Goal: Task Accomplishment & Management: Manage account settings

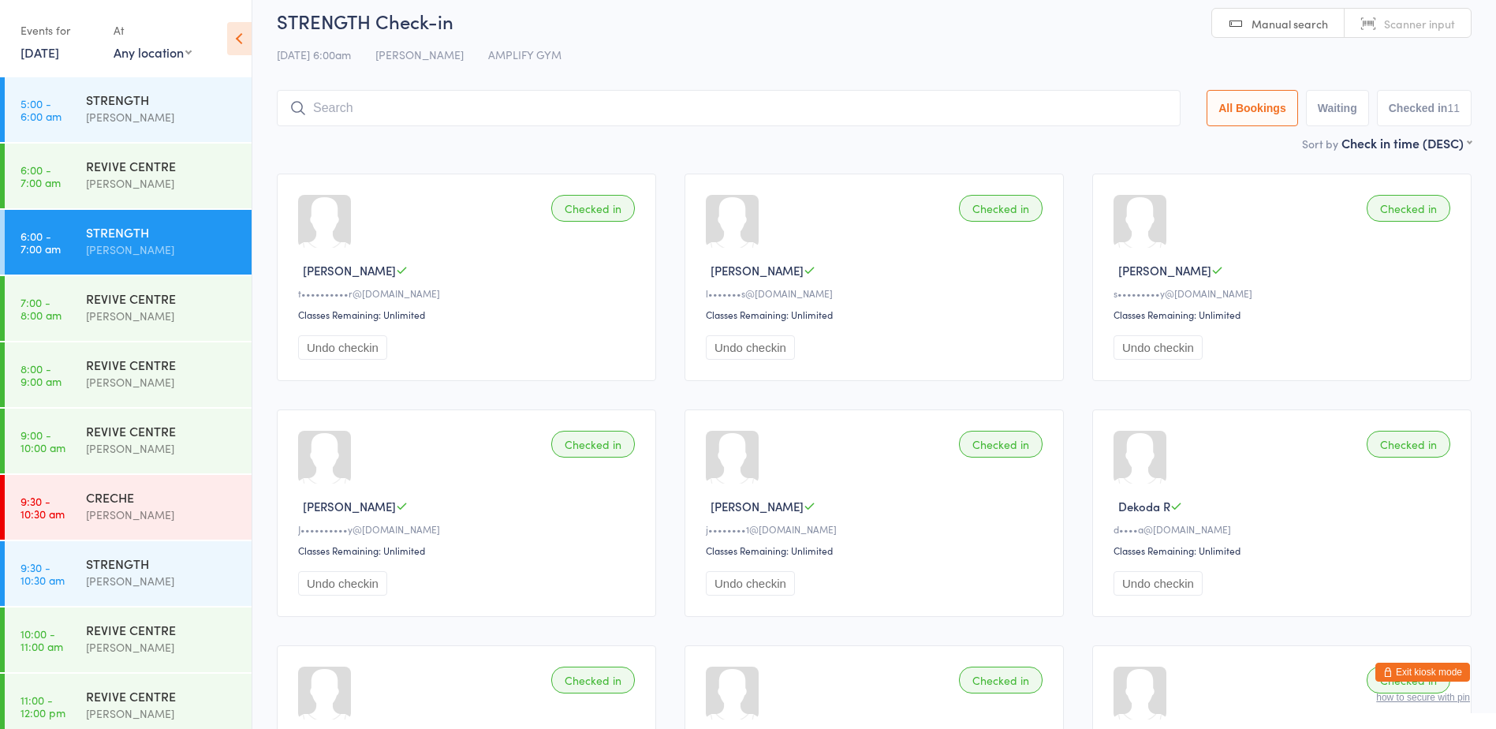
click at [1430, 668] on button "Exit kiosk mode" at bounding box center [1422, 671] width 95 height 19
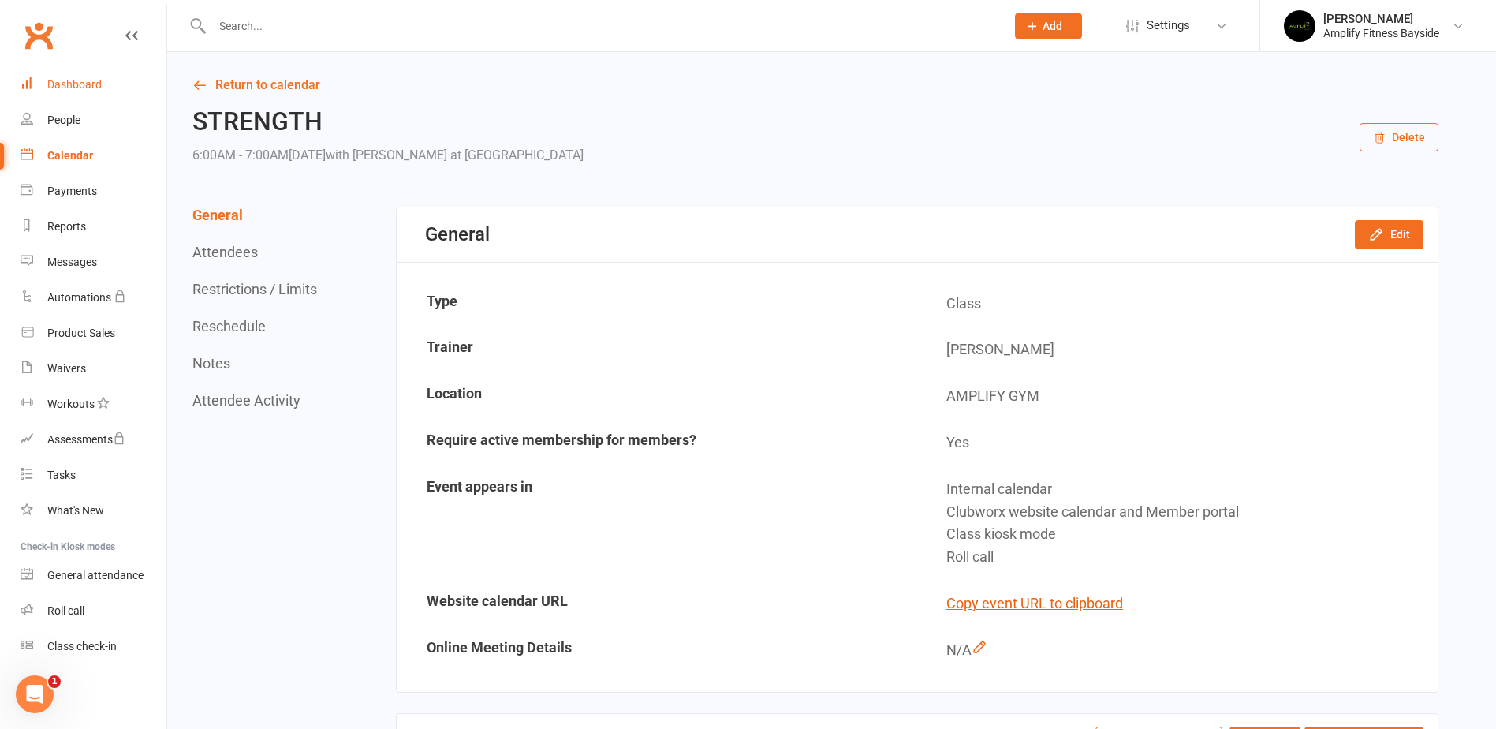
click at [76, 76] on link "Dashboard" at bounding box center [94, 84] width 146 height 35
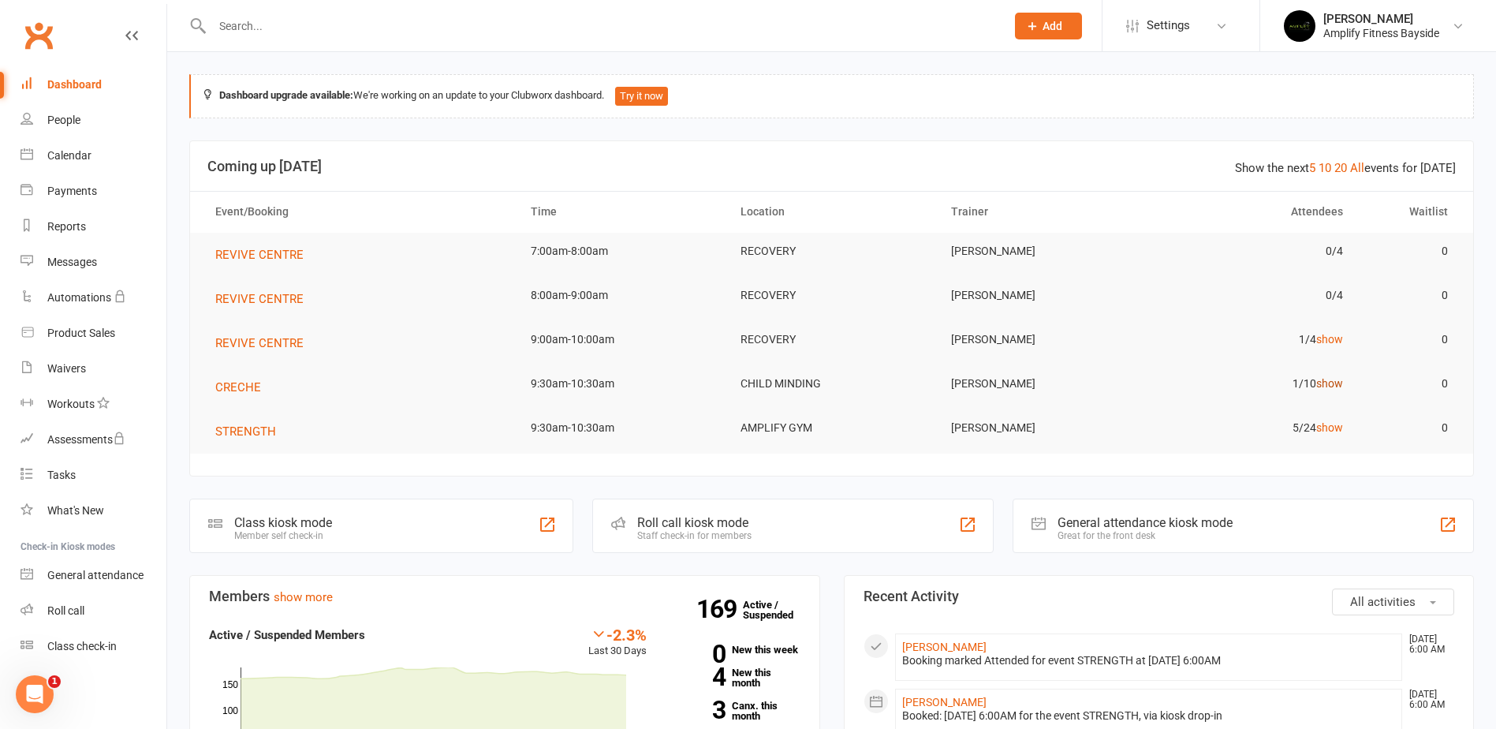
click at [1338, 378] on link "show" at bounding box center [1329, 383] width 27 height 13
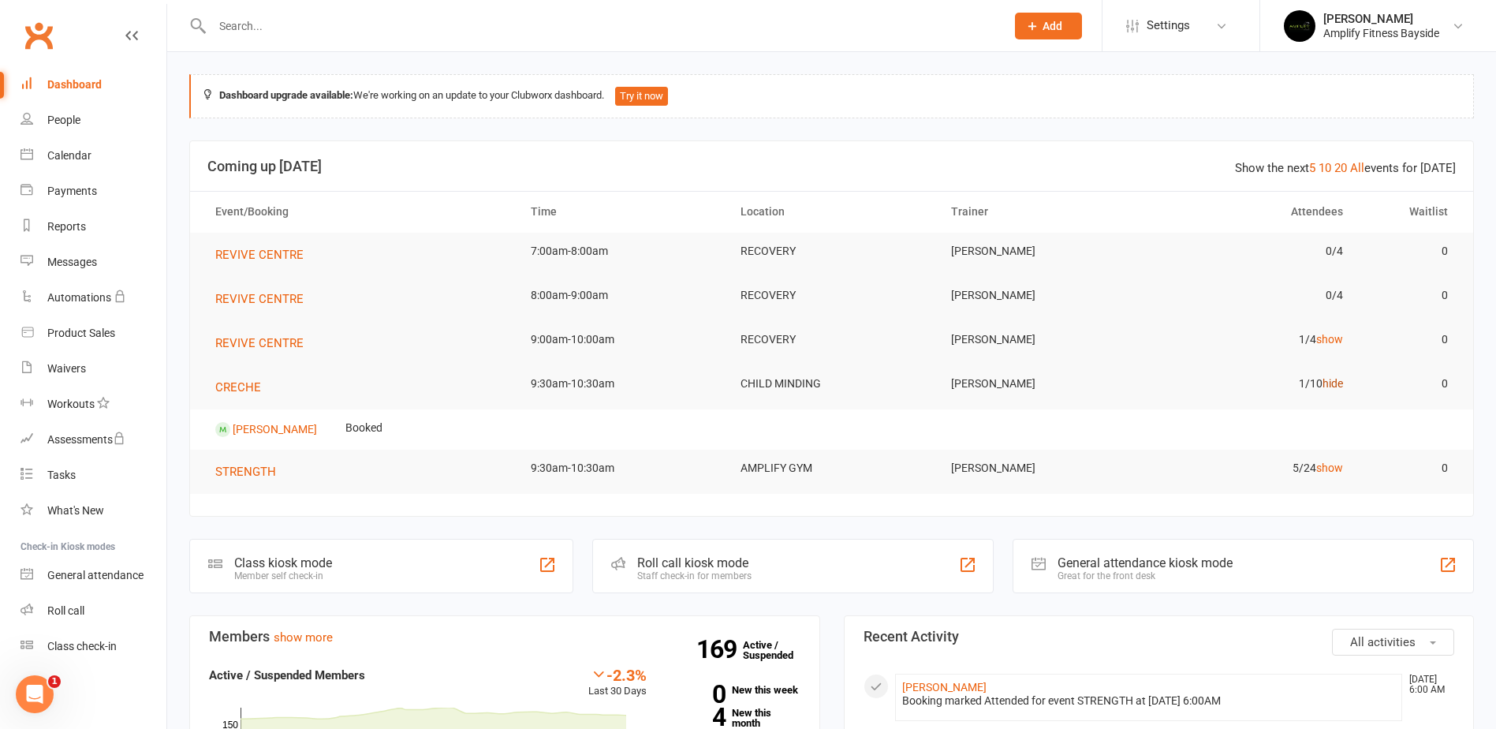
click at [1338, 378] on link "hide" at bounding box center [1332, 383] width 21 height 13
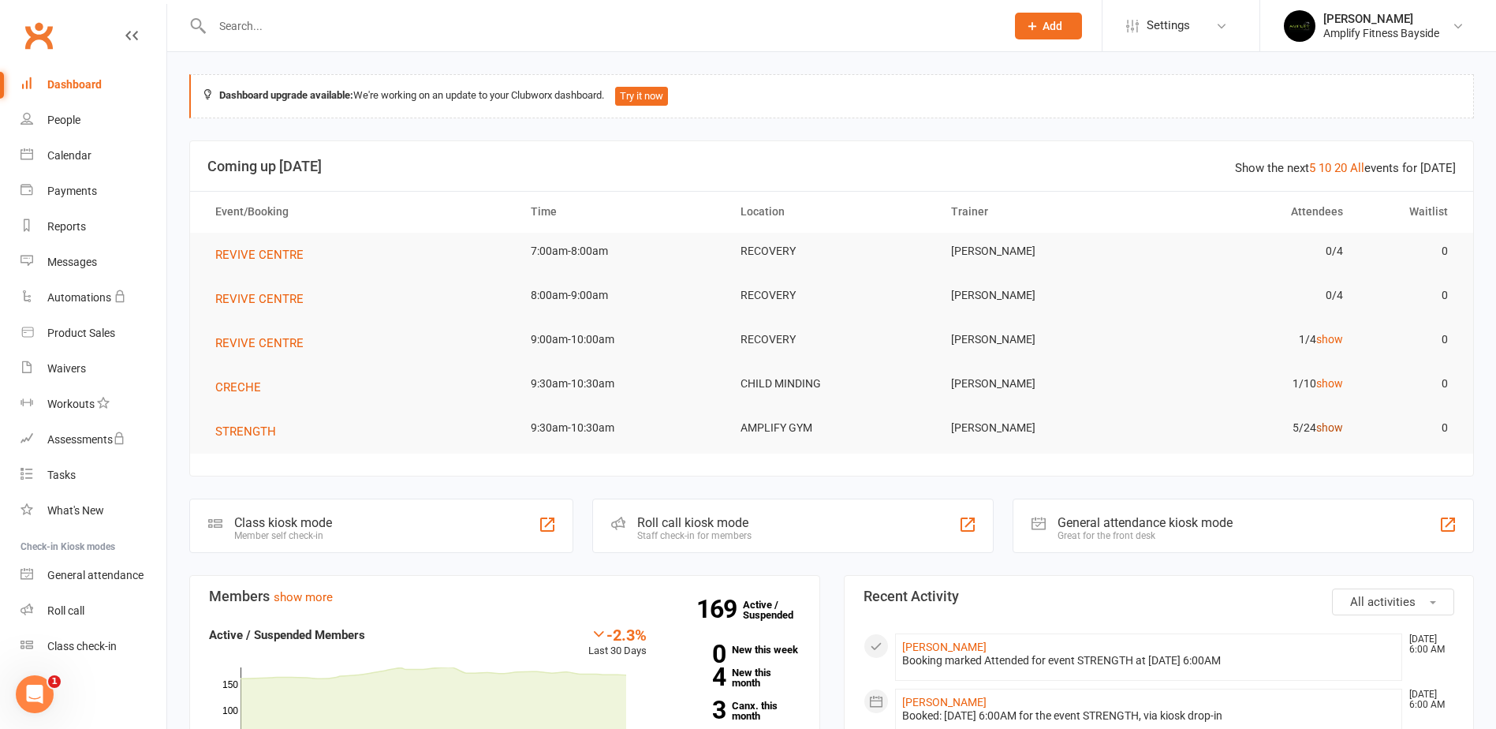
click at [1326, 427] on link "show" at bounding box center [1329, 427] width 27 height 13
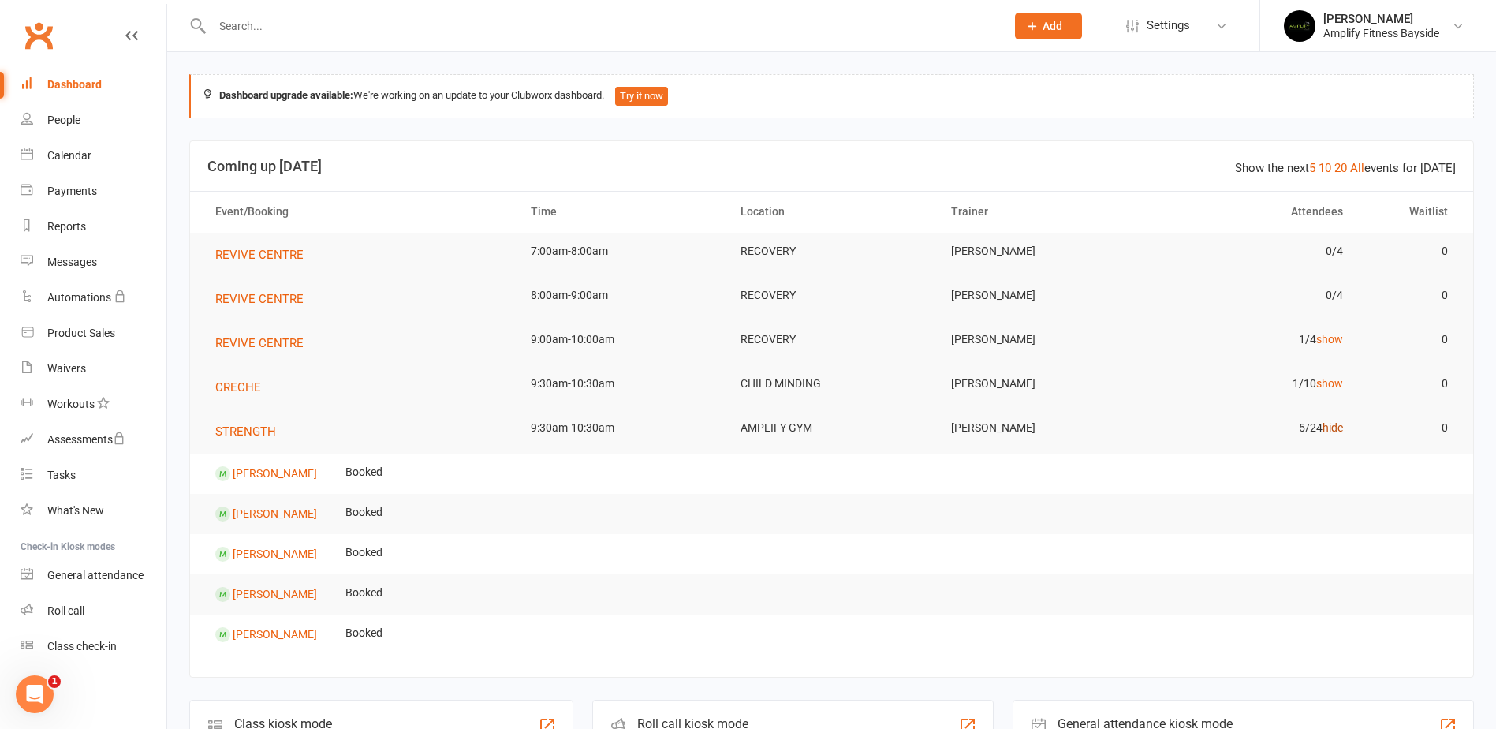
click at [1326, 427] on link "hide" at bounding box center [1332, 427] width 21 height 13
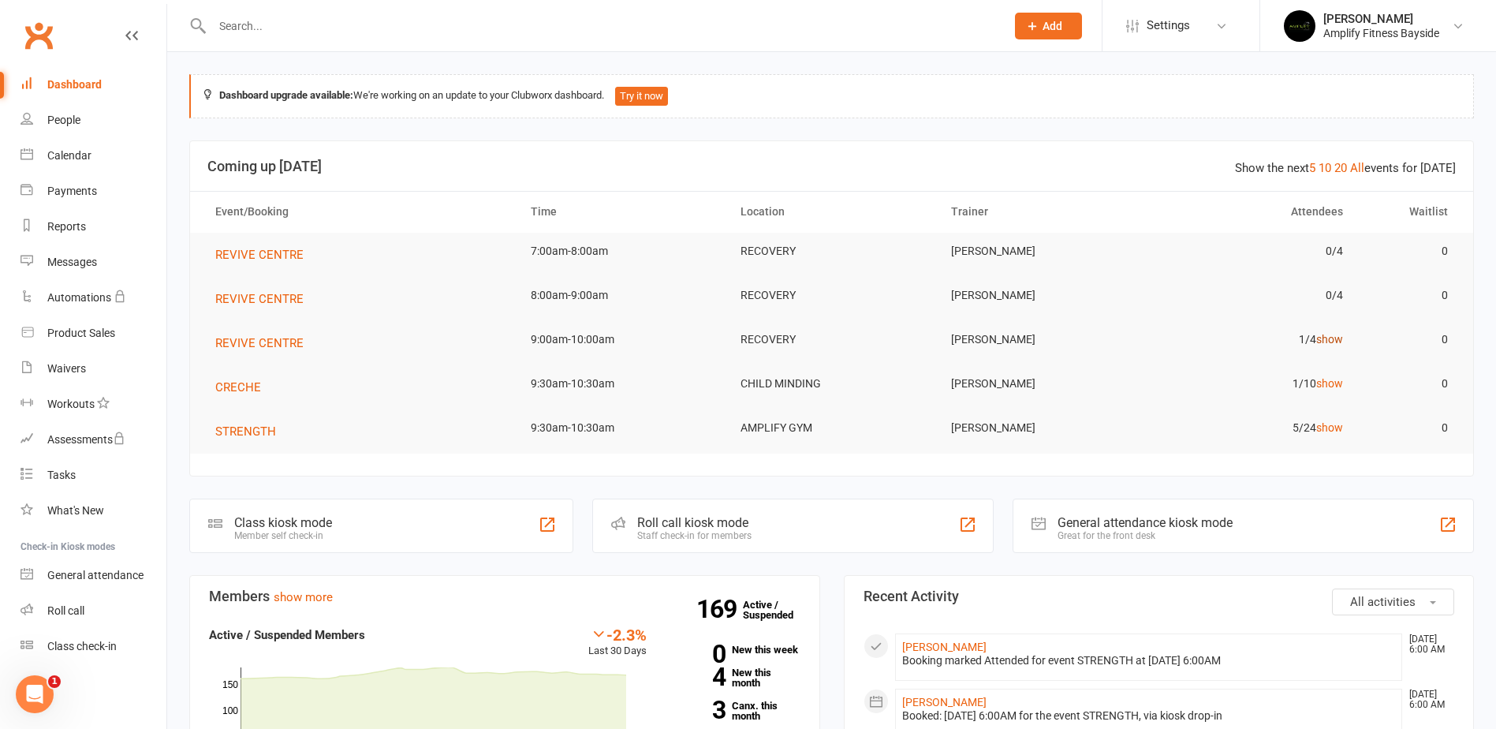
click at [1334, 341] on link "show" at bounding box center [1329, 339] width 27 height 13
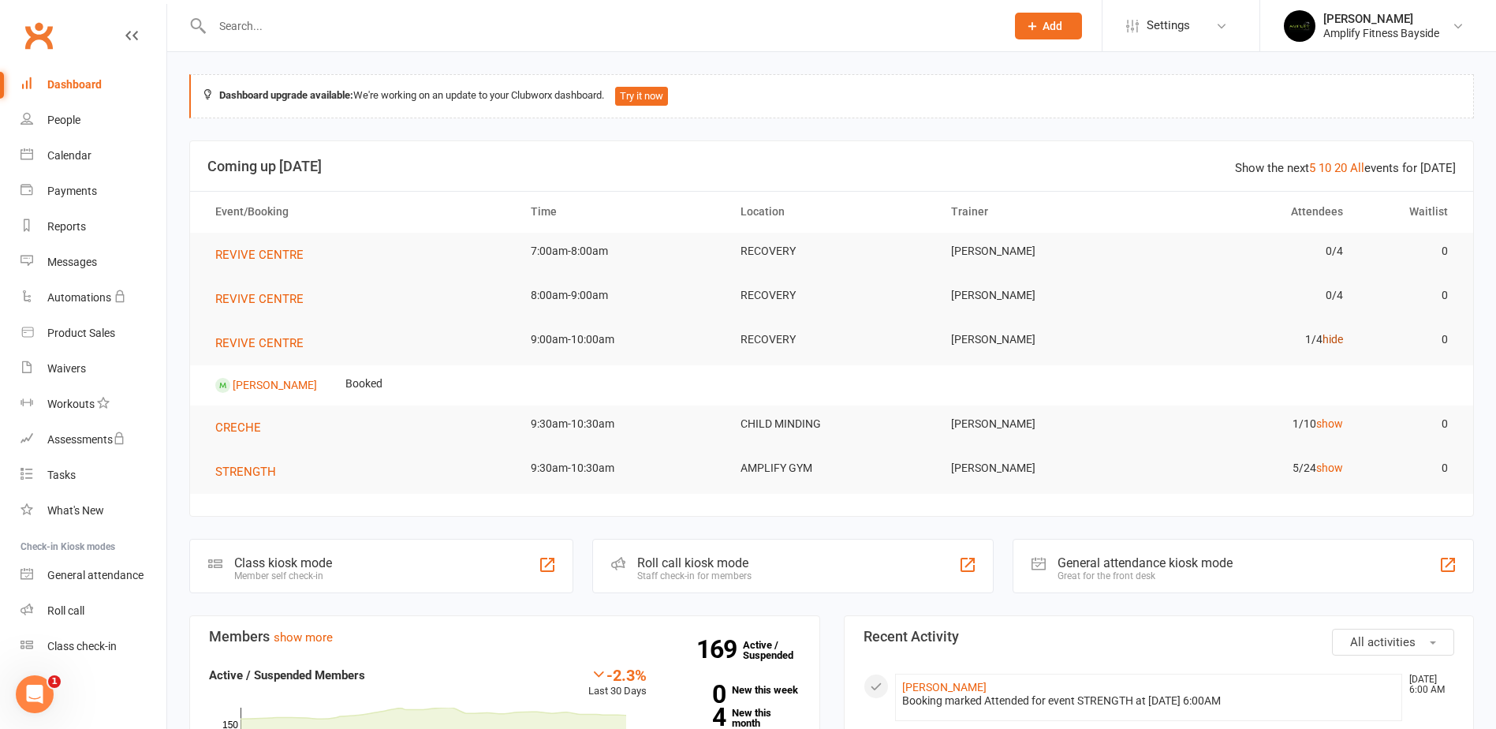
click at [1334, 341] on link "hide" at bounding box center [1332, 339] width 21 height 13
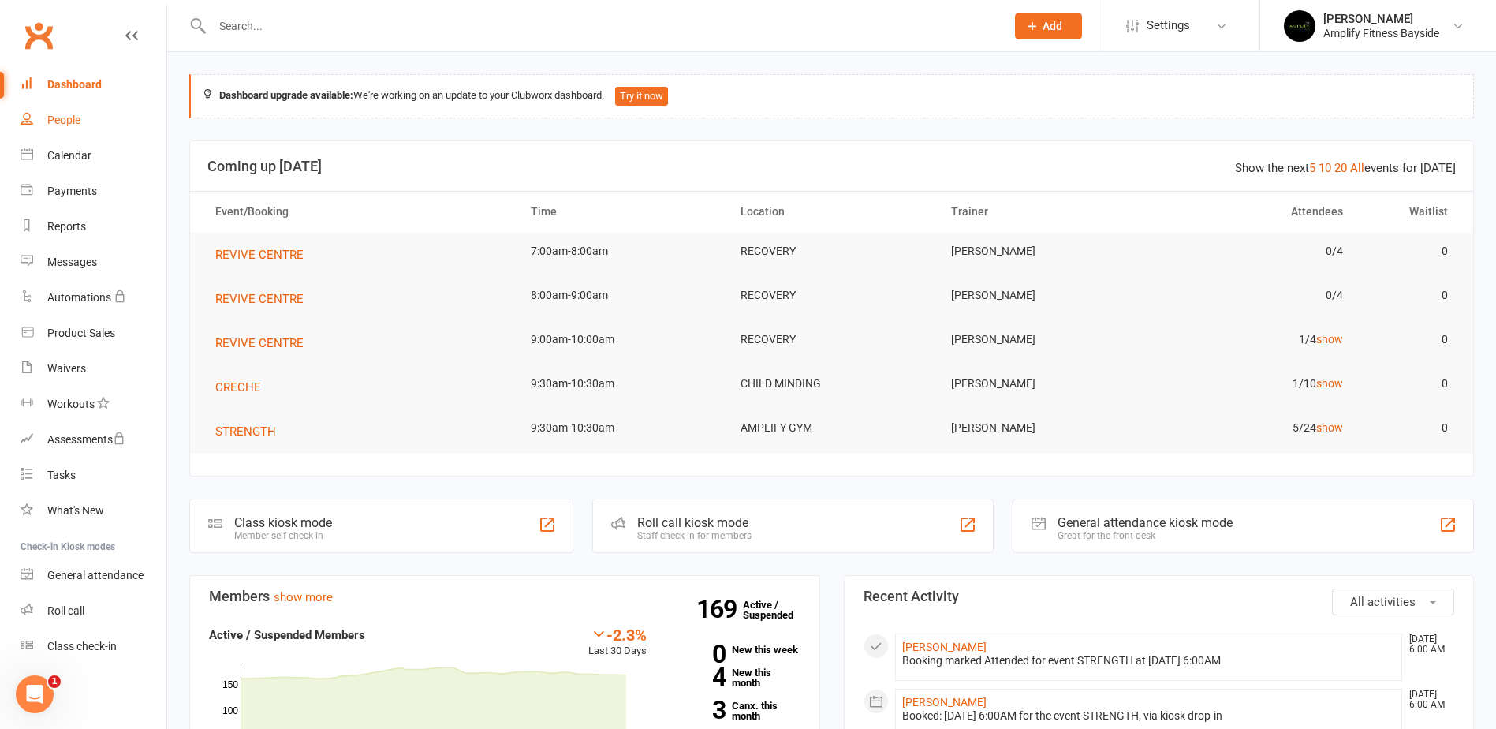
click at [46, 122] on link "People" at bounding box center [94, 120] width 146 height 35
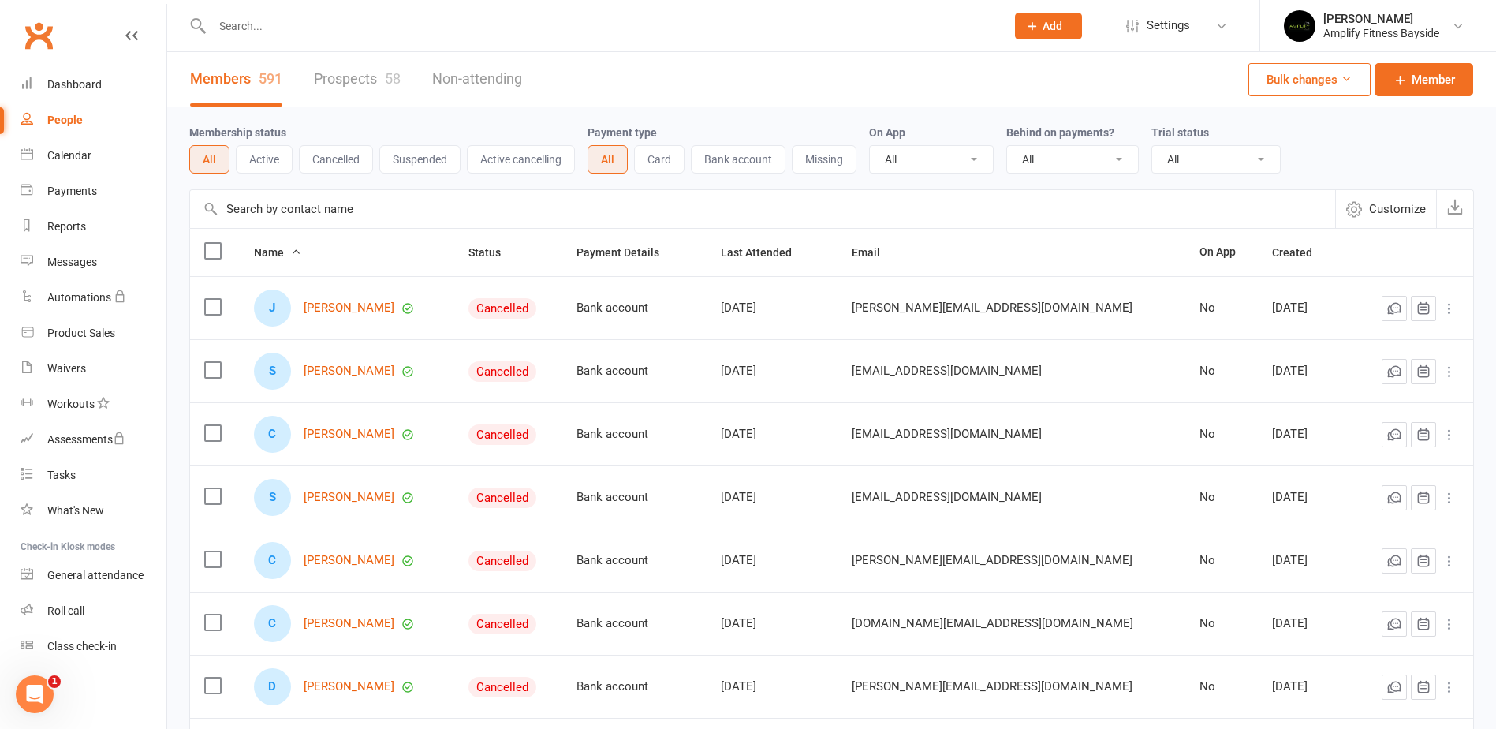
click at [302, 203] on input "text" at bounding box center [762, 209] width 1145 height 38
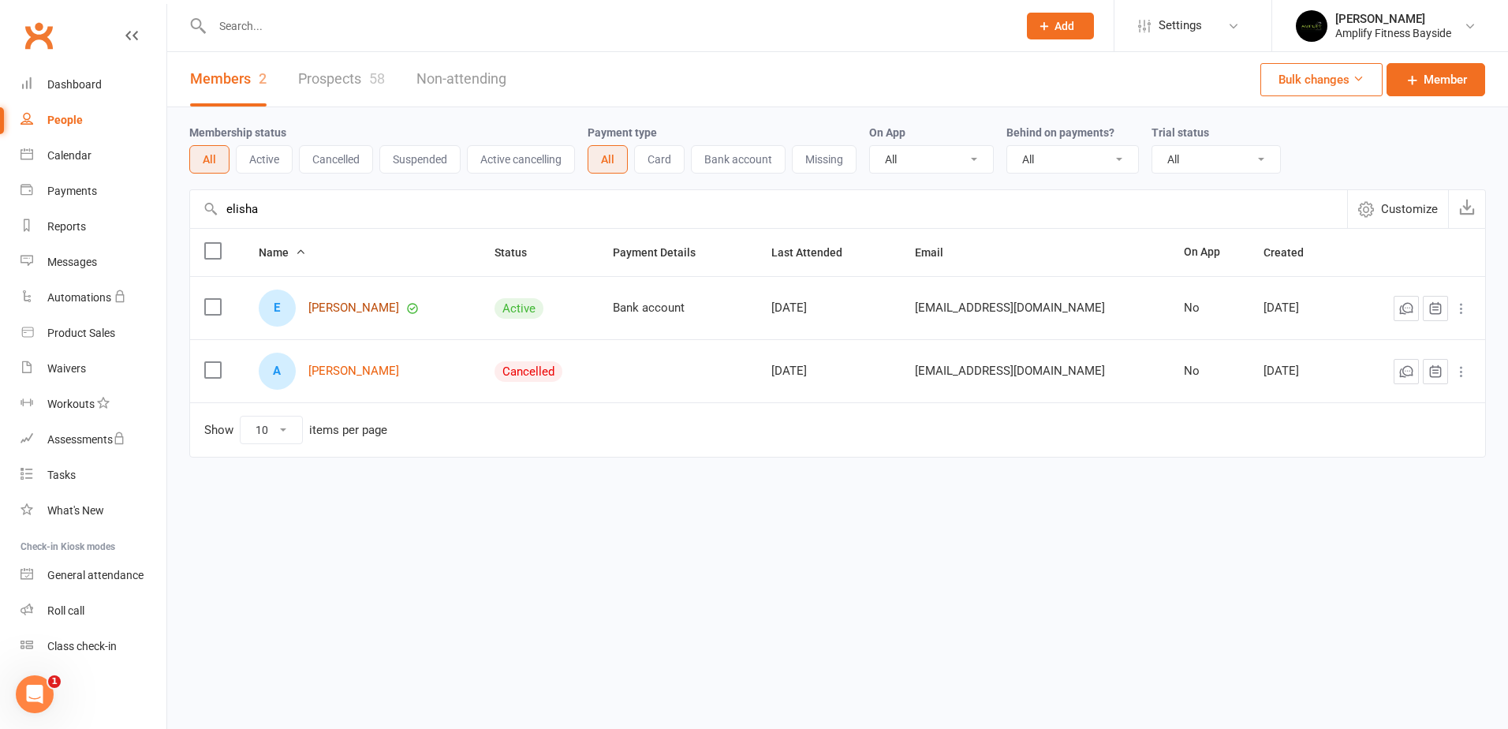
type input "elisha"
click at [356, 303] on link "[PERSON_NAME]" at bounding box center [353, 307] width 91 height 13
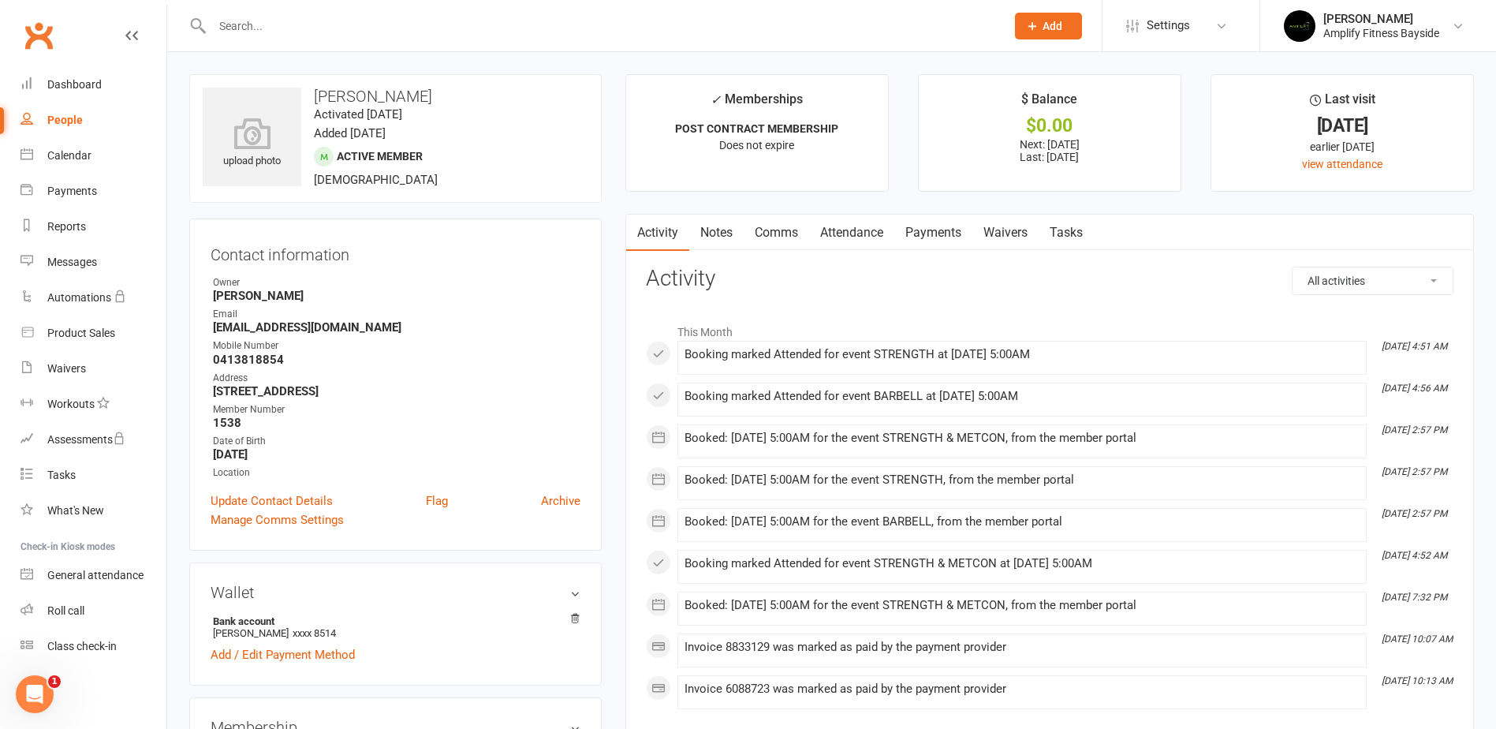
click at [937, 232] on link "Payments" at bounding box center [933, 232] width 78 height 36
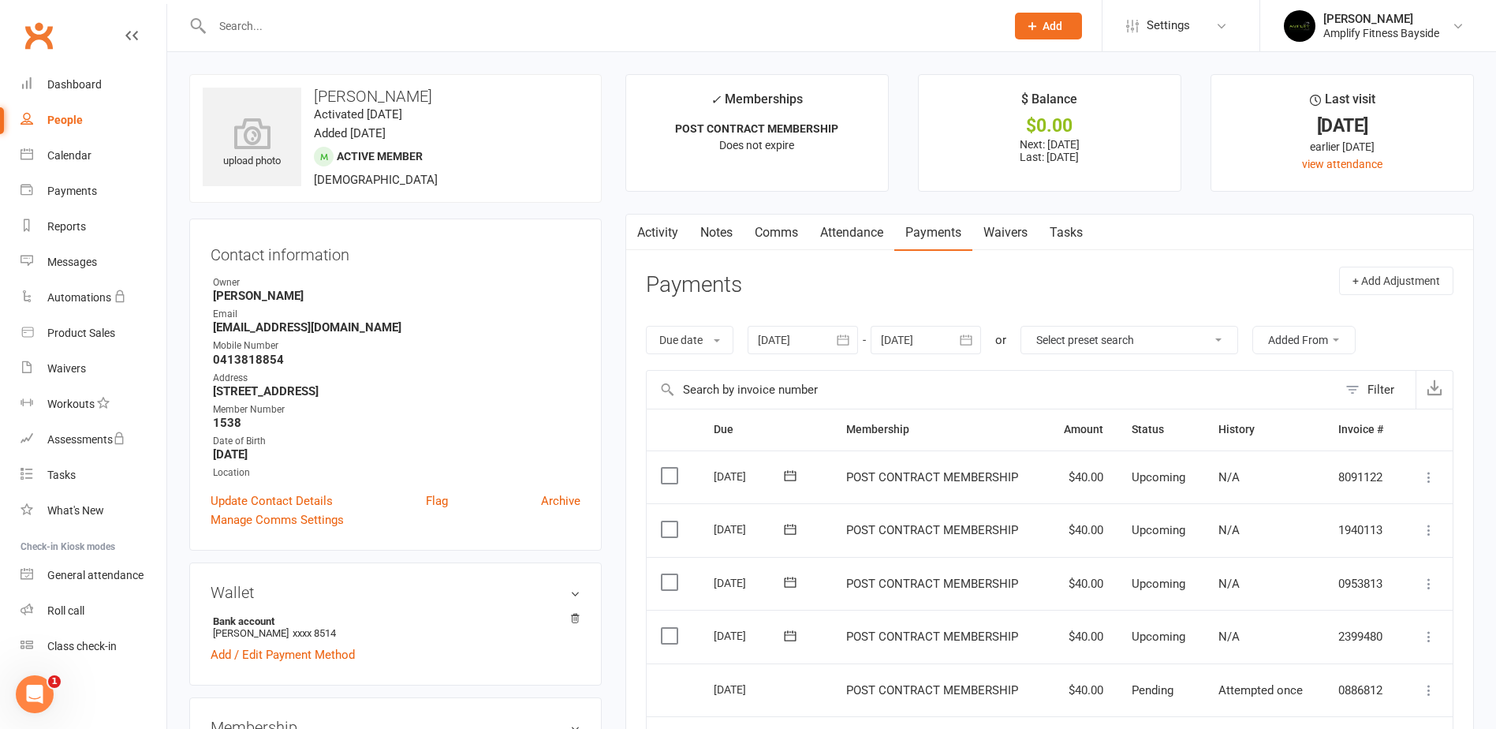
click at [855, 337] on button "button" at bounding box center [843, 340] width 28 height 28
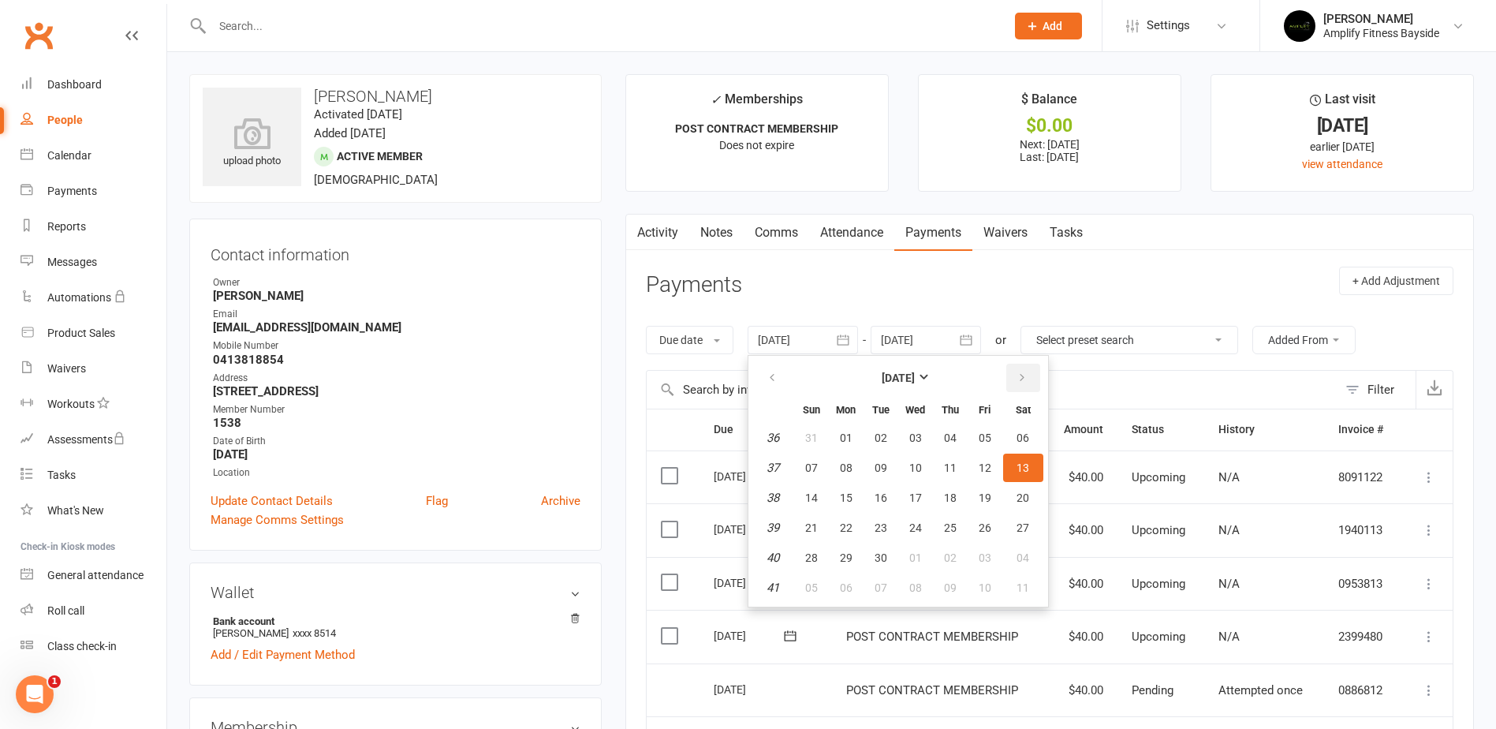
click at [1018, 377] on icon "button" at bounding box center [1021, 377] width 11 height 13
click at [1029, 494] on span "18" at bounding box center [1022, 497] width 13 height 13
type input "[DATE]"
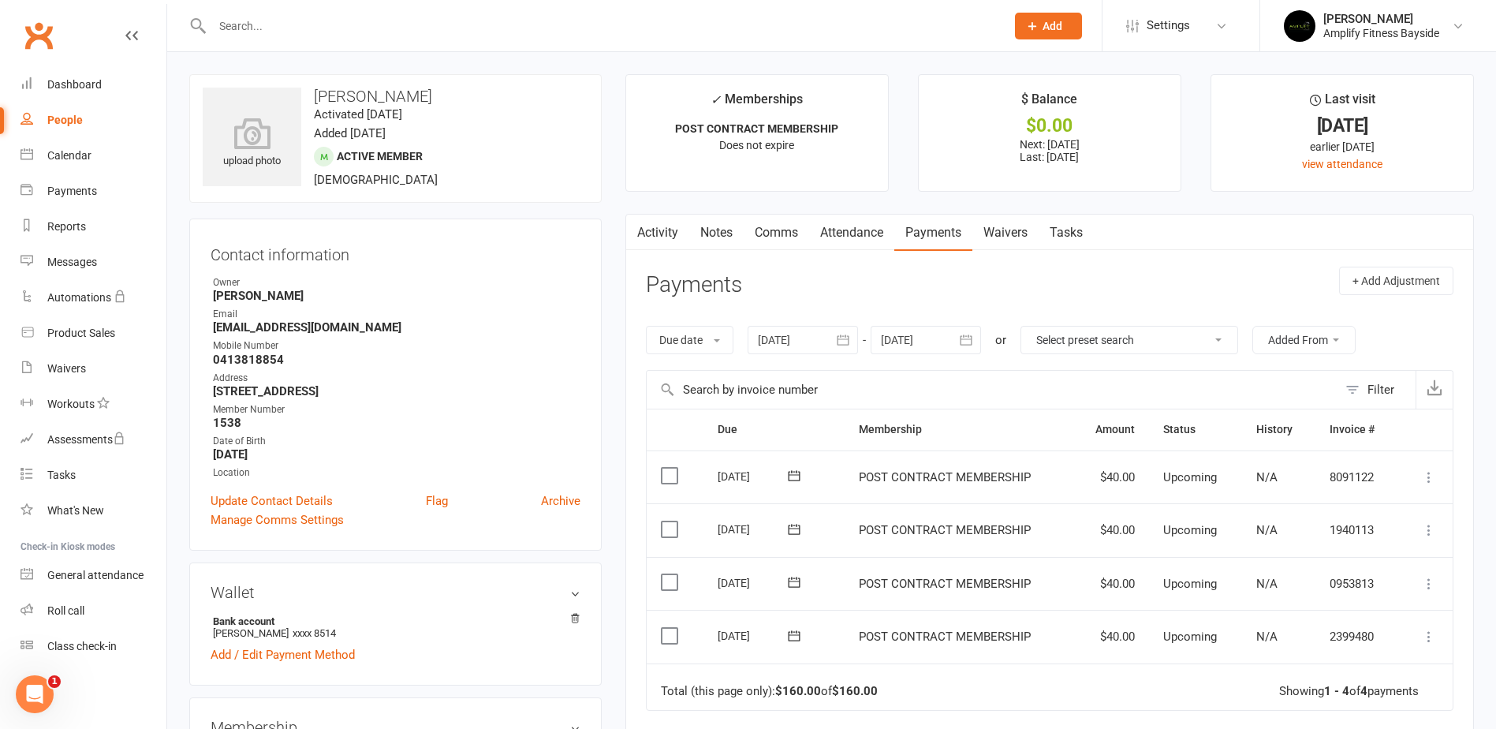
click at [952, 339] on div at bounding box center [925, 340] width 110 height 28
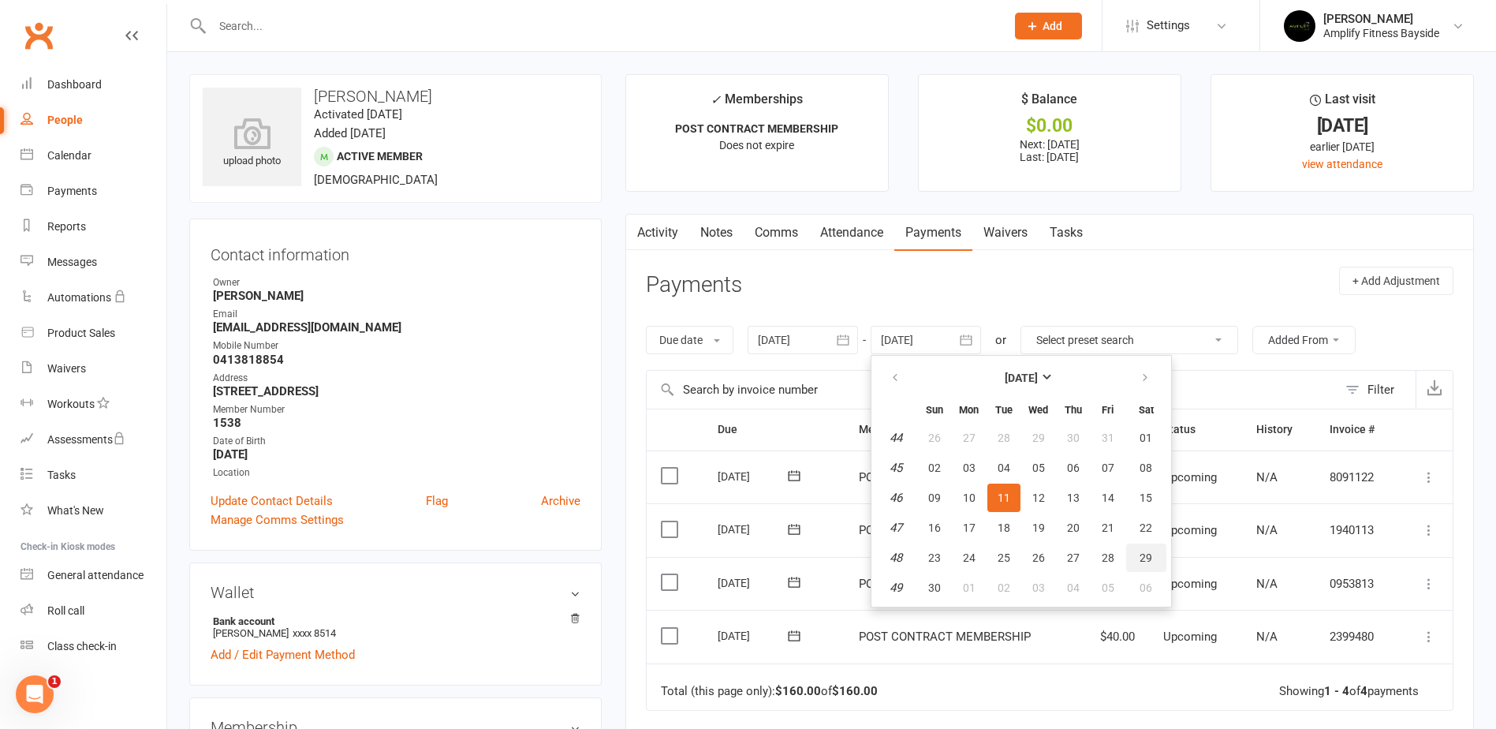
click at [1151, 555] on span "29" at bounding box center [1145, 557] width 13 height 13
type input "[DATE]"
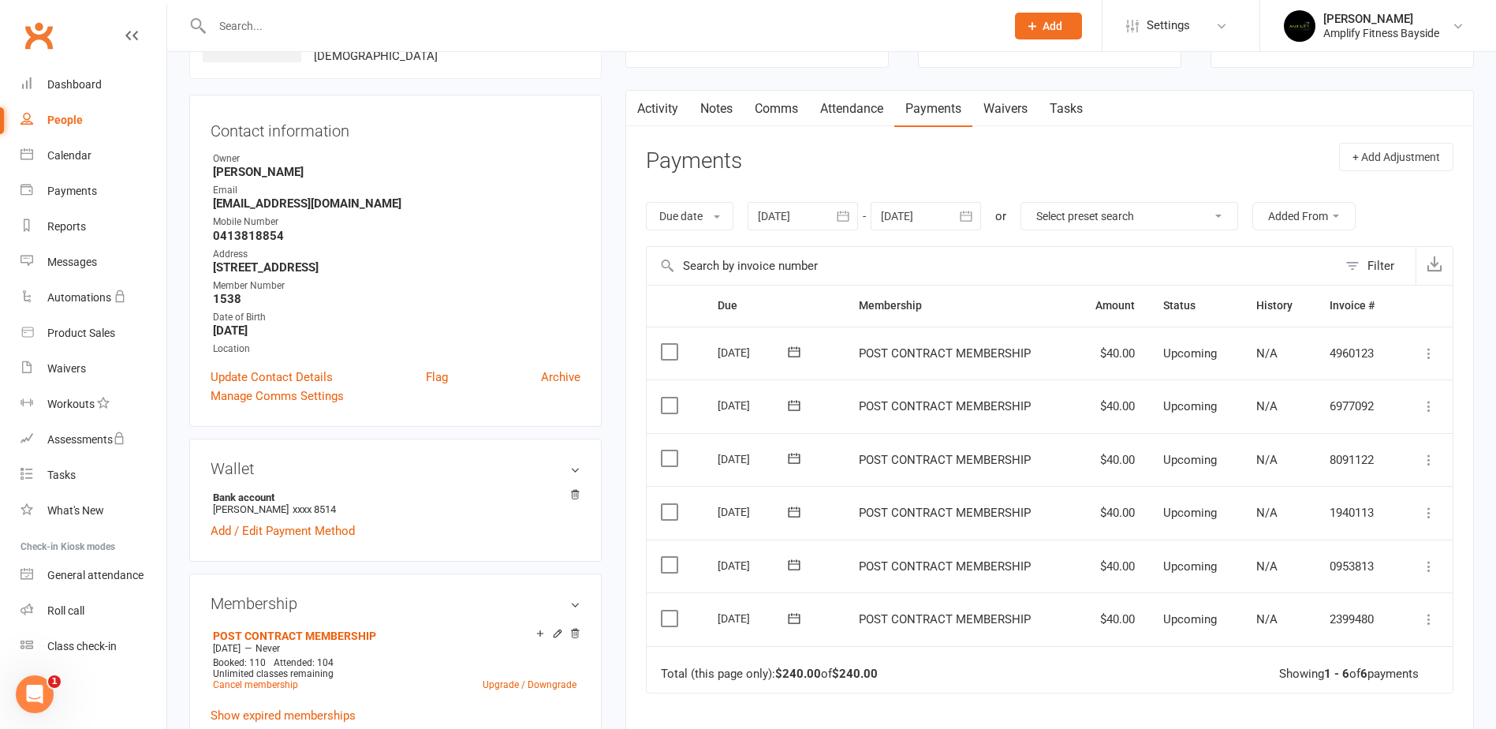
scroll to position [158, 0]
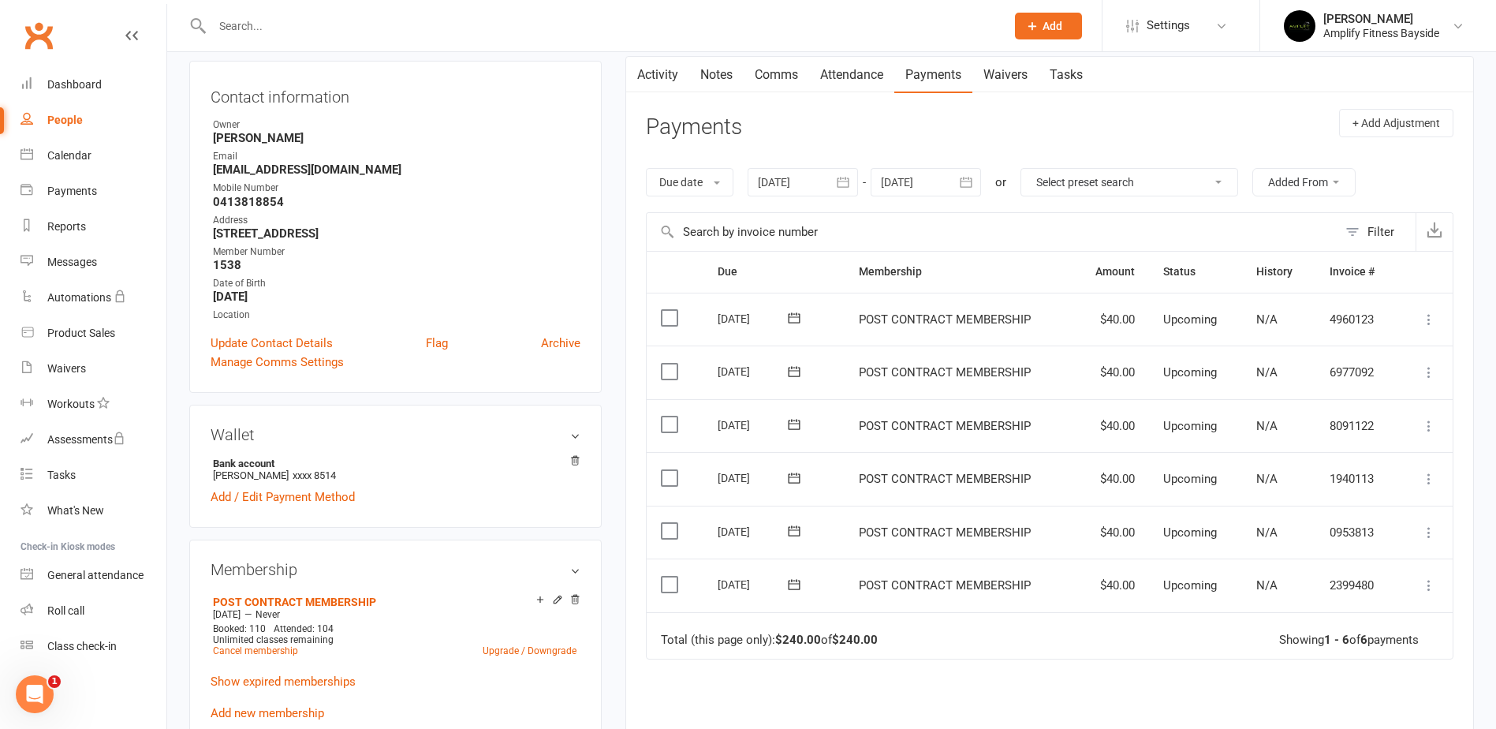
click at [669, 583] on label at bounding box center [671, 584] width 21 height 16
click at [669, 576] on input "checkbox" at bounding box center [666, 576] width 10 height 0
click at [663, 531] on label at bounding box center [671, 531] width 21 height 16
click at [663, 523] on input "checkbox" at bounding box center [666, 523] width 10 height 0
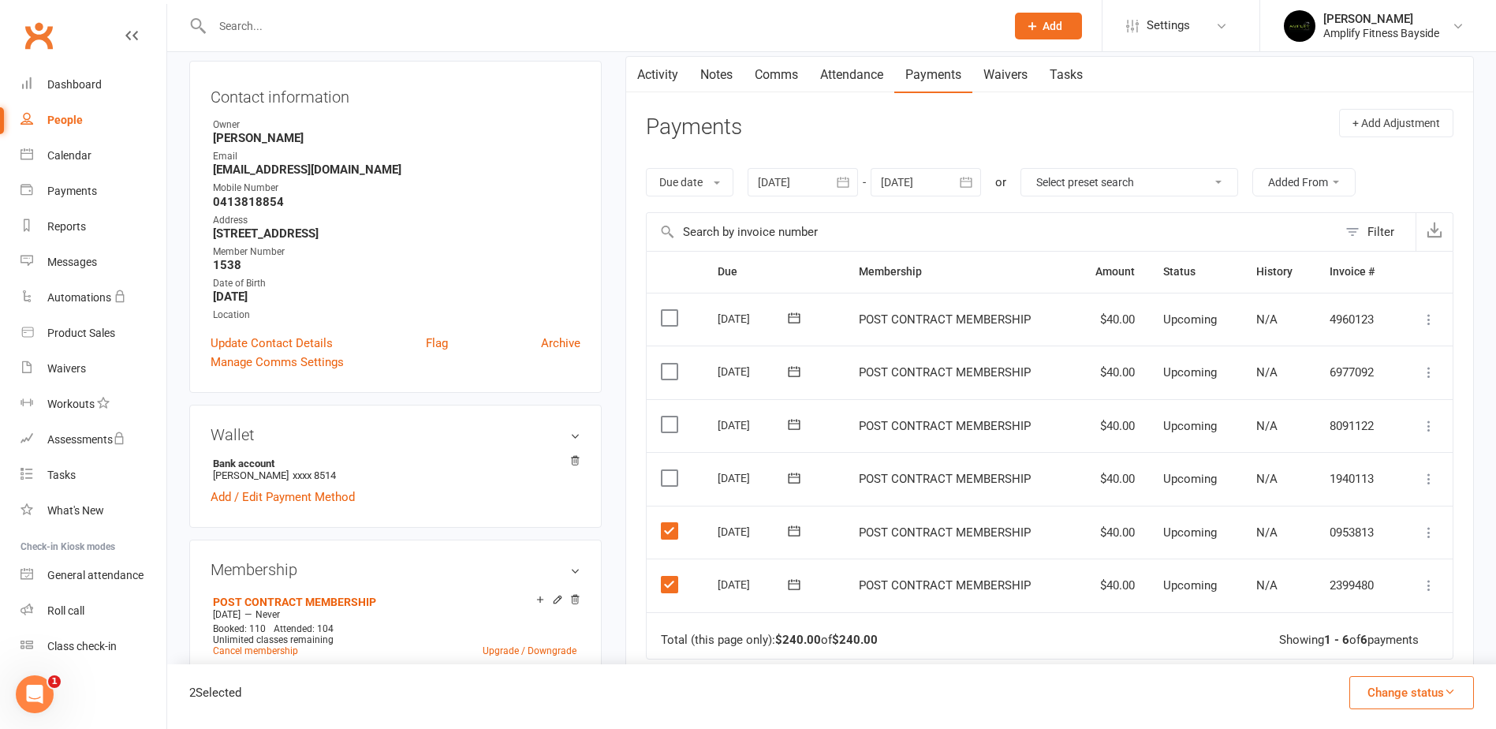
click at [673, 472] on label at bounding box center [671, 478] width 21 height 16
click at [671, 470] on input "checkbox" at bounding box center [666, 470] width 10 height 0
click at [673, 418] on label at bounding box center [671, 424] width 21 height 16
click at [671, 416] on input "checkbox" at bounding box center [666, 416] width 10 height 0
click at [669, 367] on label at bounding box center [671, 371] width 21 height 16
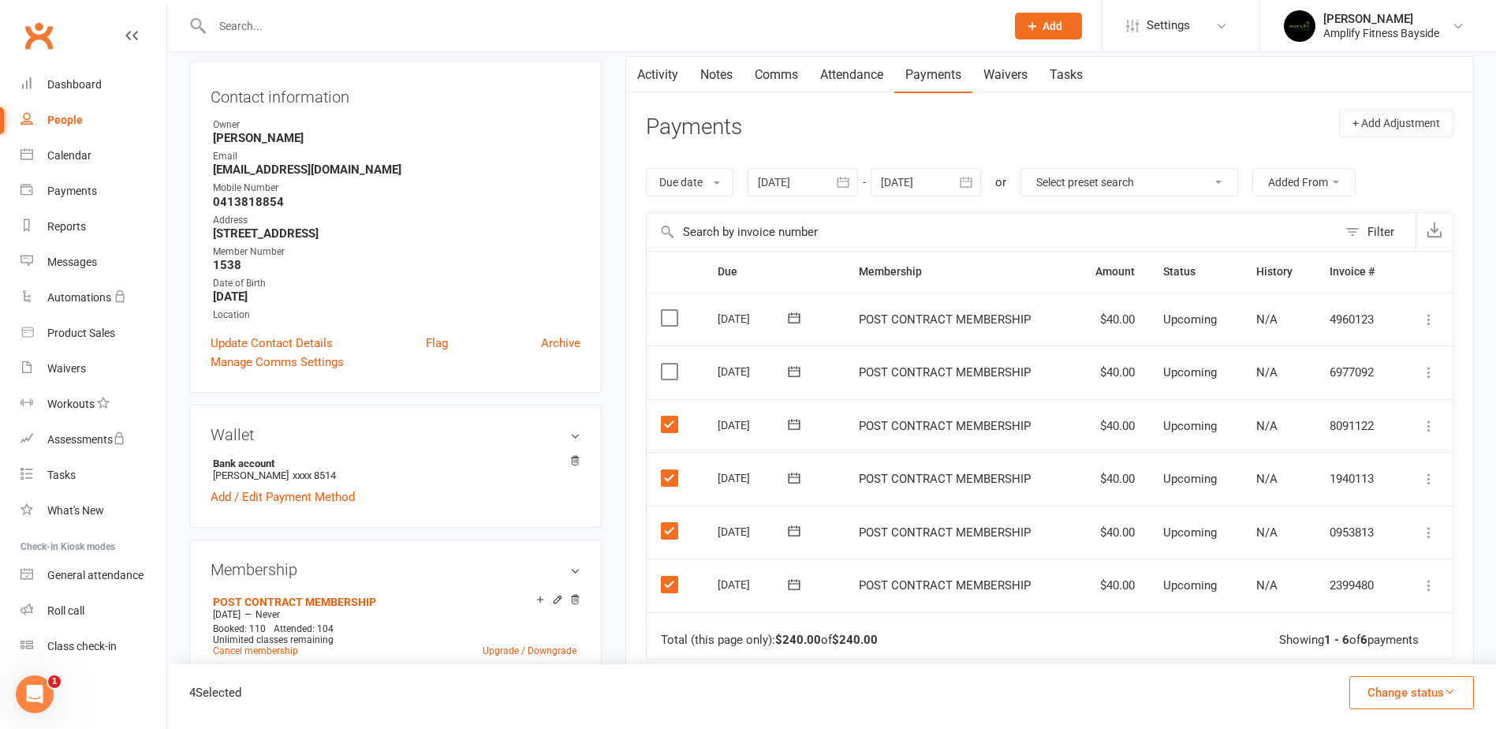
click at [669, 363] on input "checkbox" at bounding box center [666, 363] width 10 height 0
click at [670, 321] on label at bounding box center [671, 318] width 21 height 16
click at [670, 310] on input "checkbox" at bounding box center [666, 310] width 10 height 0
click at [1380, 696] on button "Change status" at bounding box center [1411, 692] width 125 height 33
click at [1363, 647] on link "Skipped" at bounding box center [1395, 650] width 156 height 32
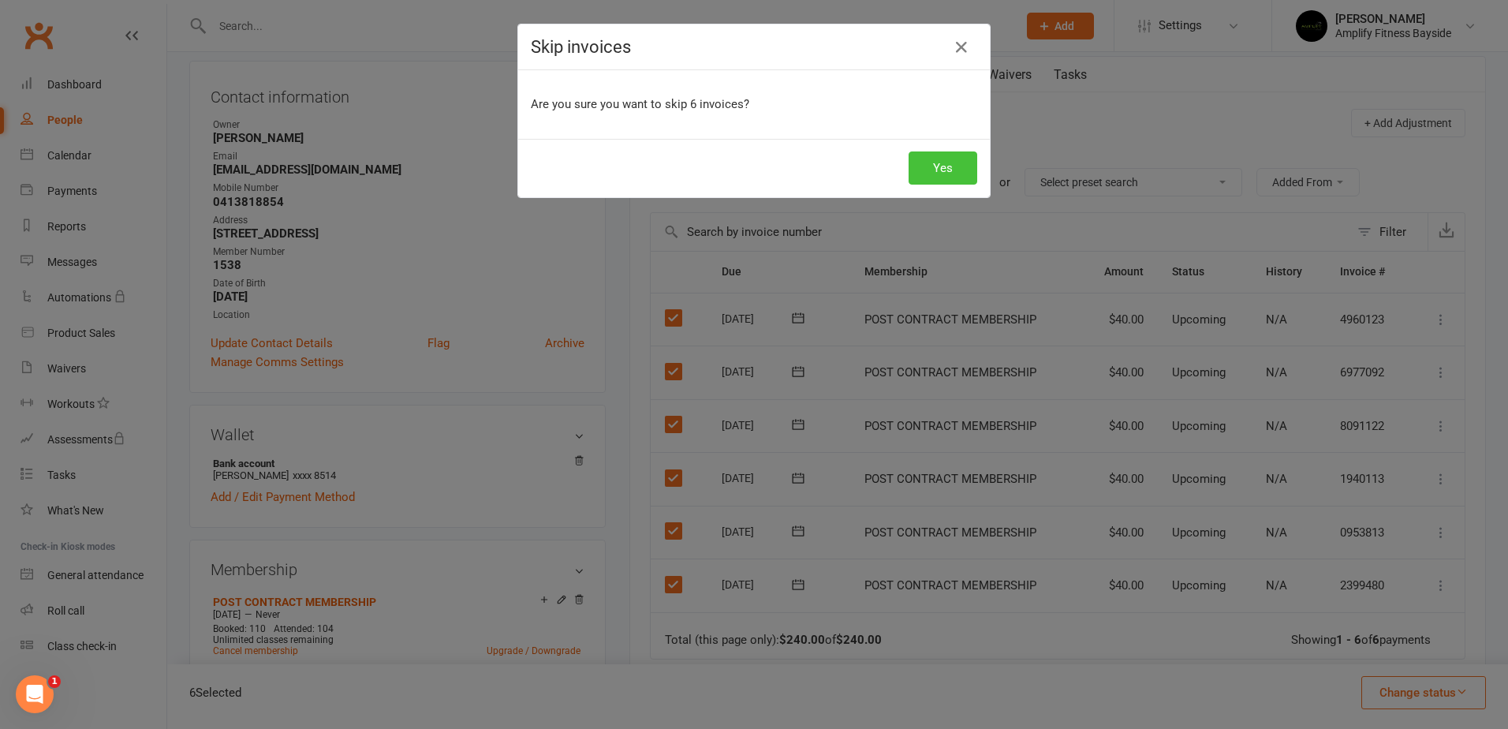
click at [917, 171] on button "Yes" at bounding box center [942, 167] width 69 height 33
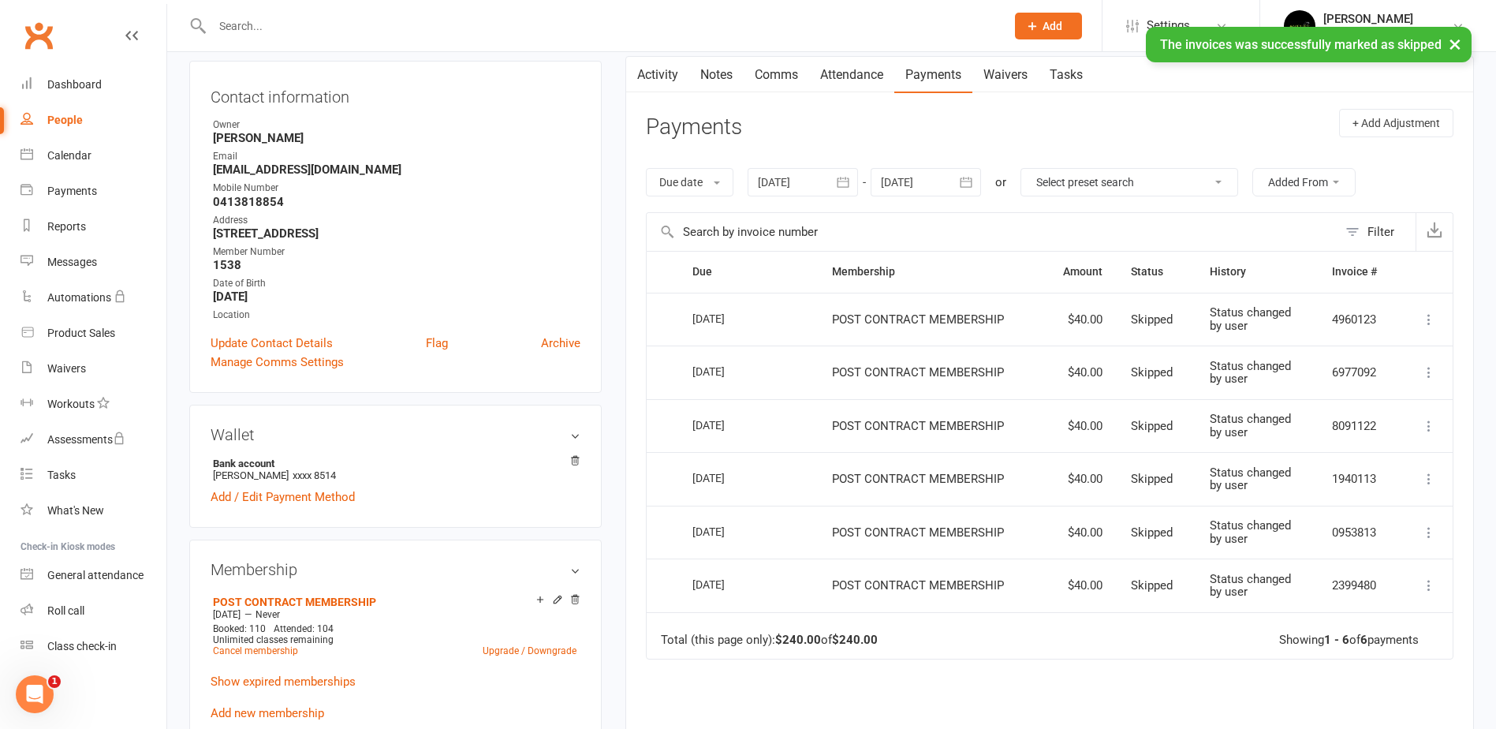
click at [76, 121] on div "People" at bounding box center [64, 120] width 35 height 13
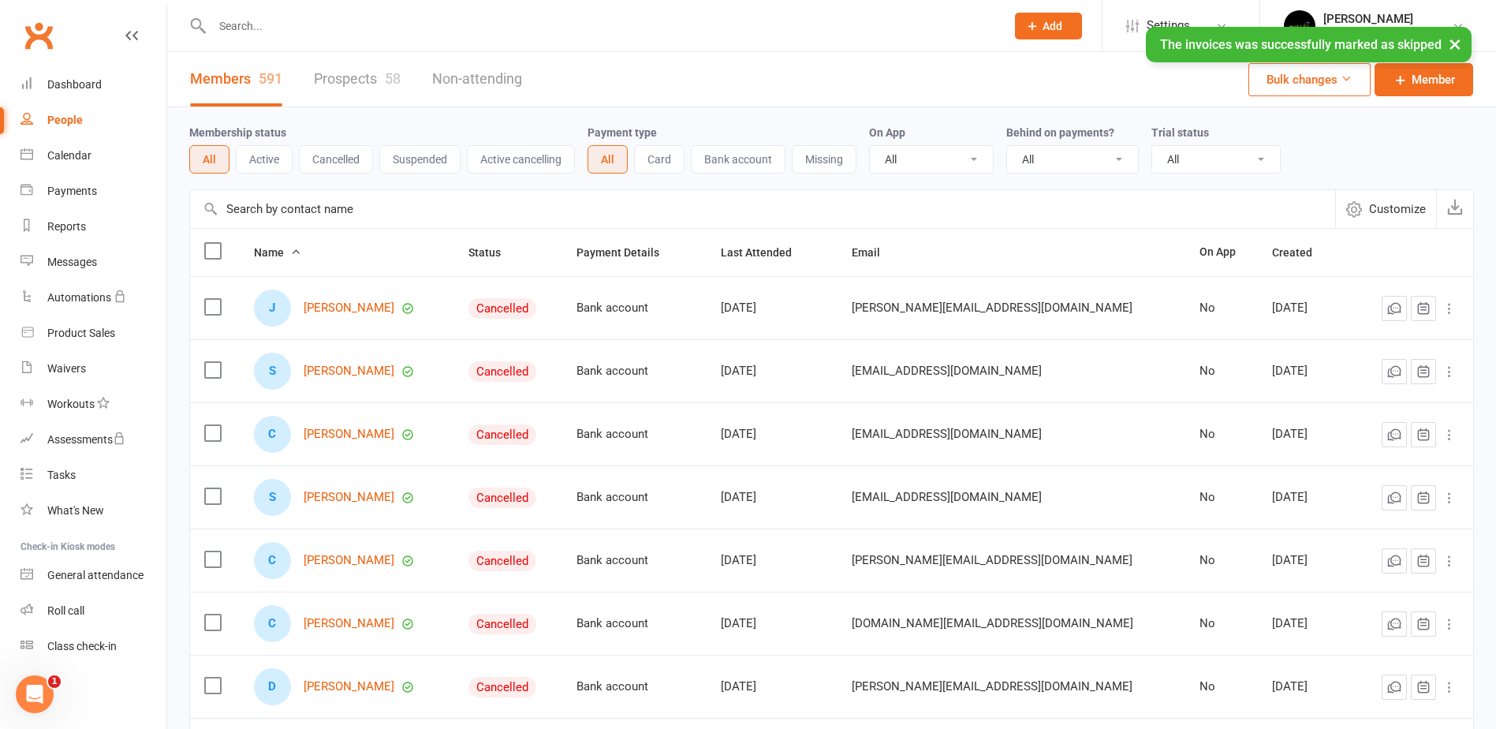
click at [338, 205] on input "text" at bounding box center [762, 209] width 1145 height 38
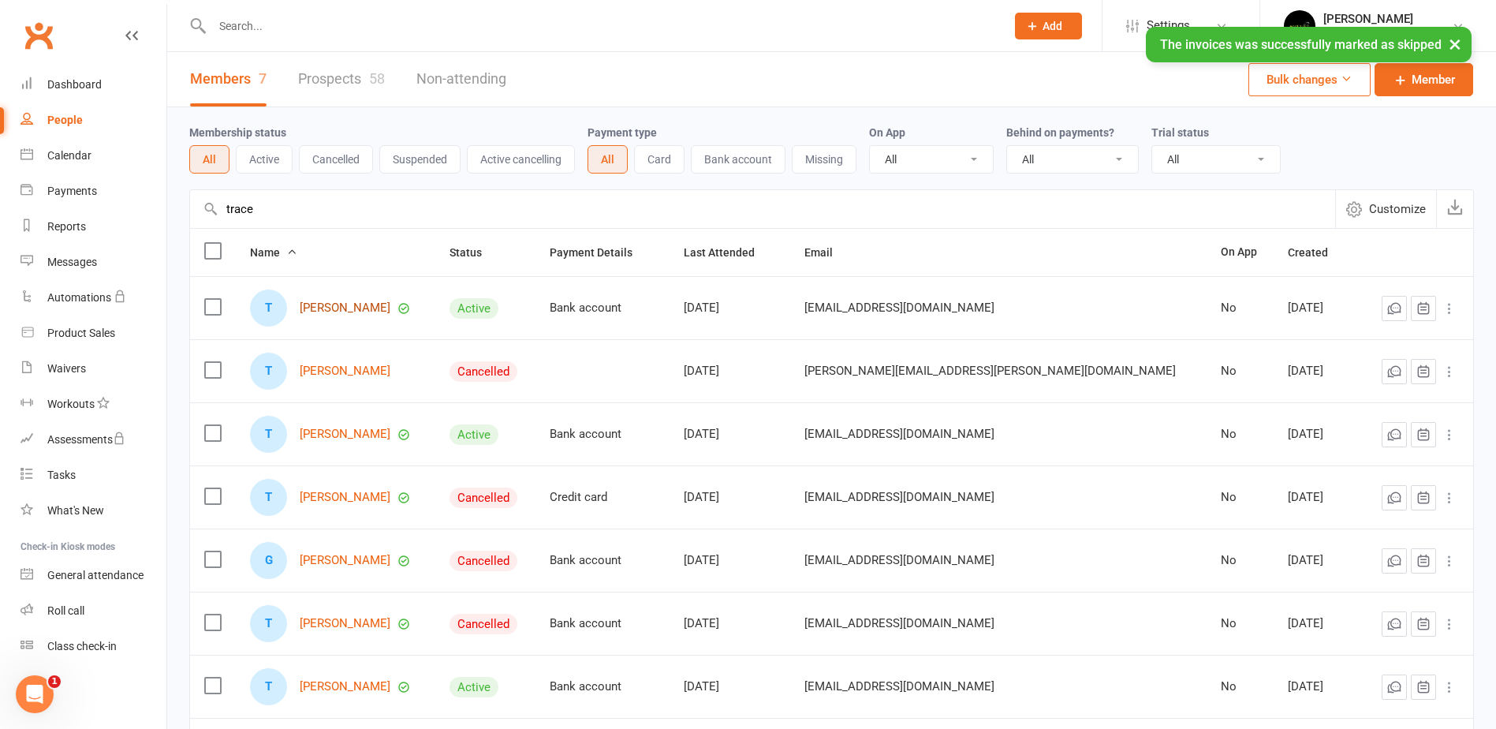
type input "trace"
click at [367, 304] on link "[PERSON_NAME]" at bounding box center [345, 307] width 91 height 13
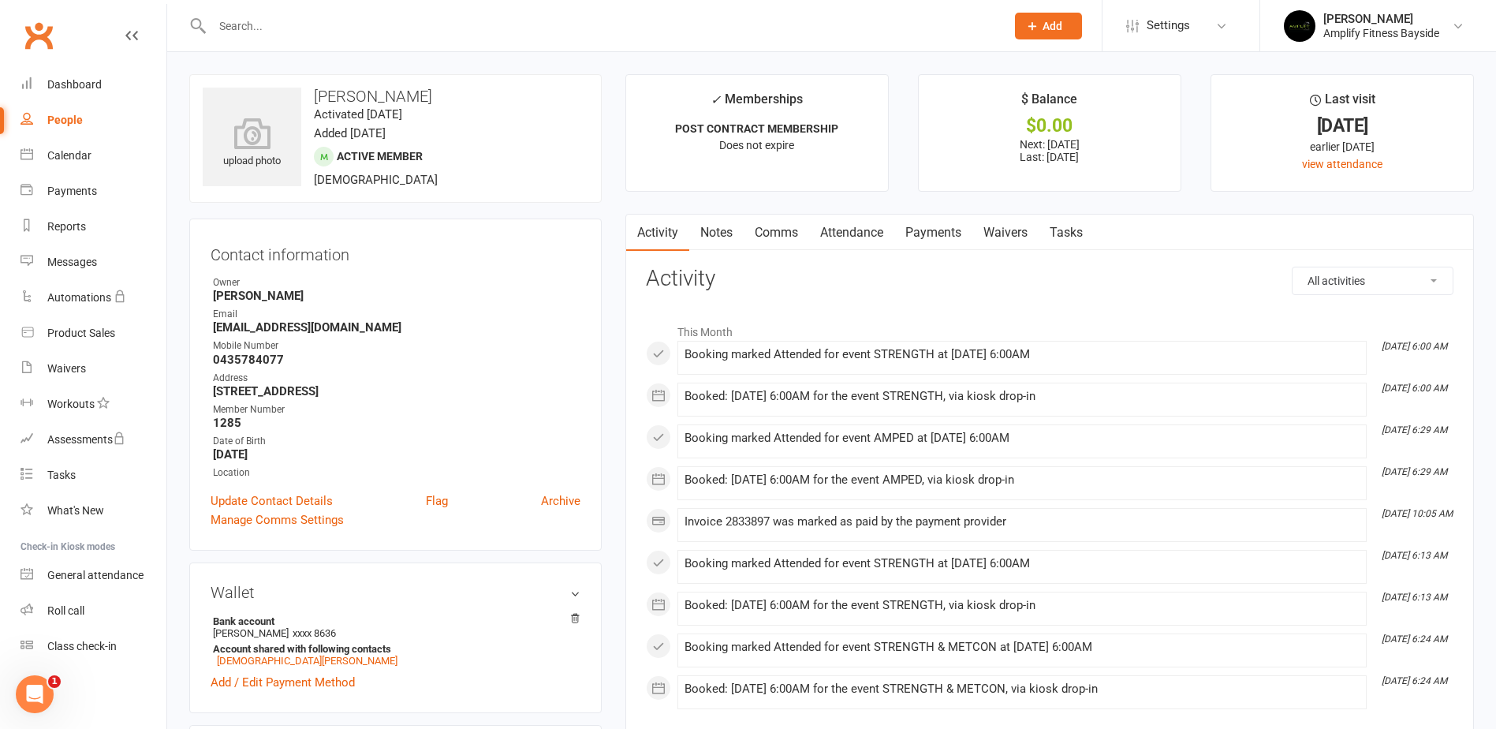
click at [921, 224] on link "Payments" at bounding box center [933, 232] width 78 height 36
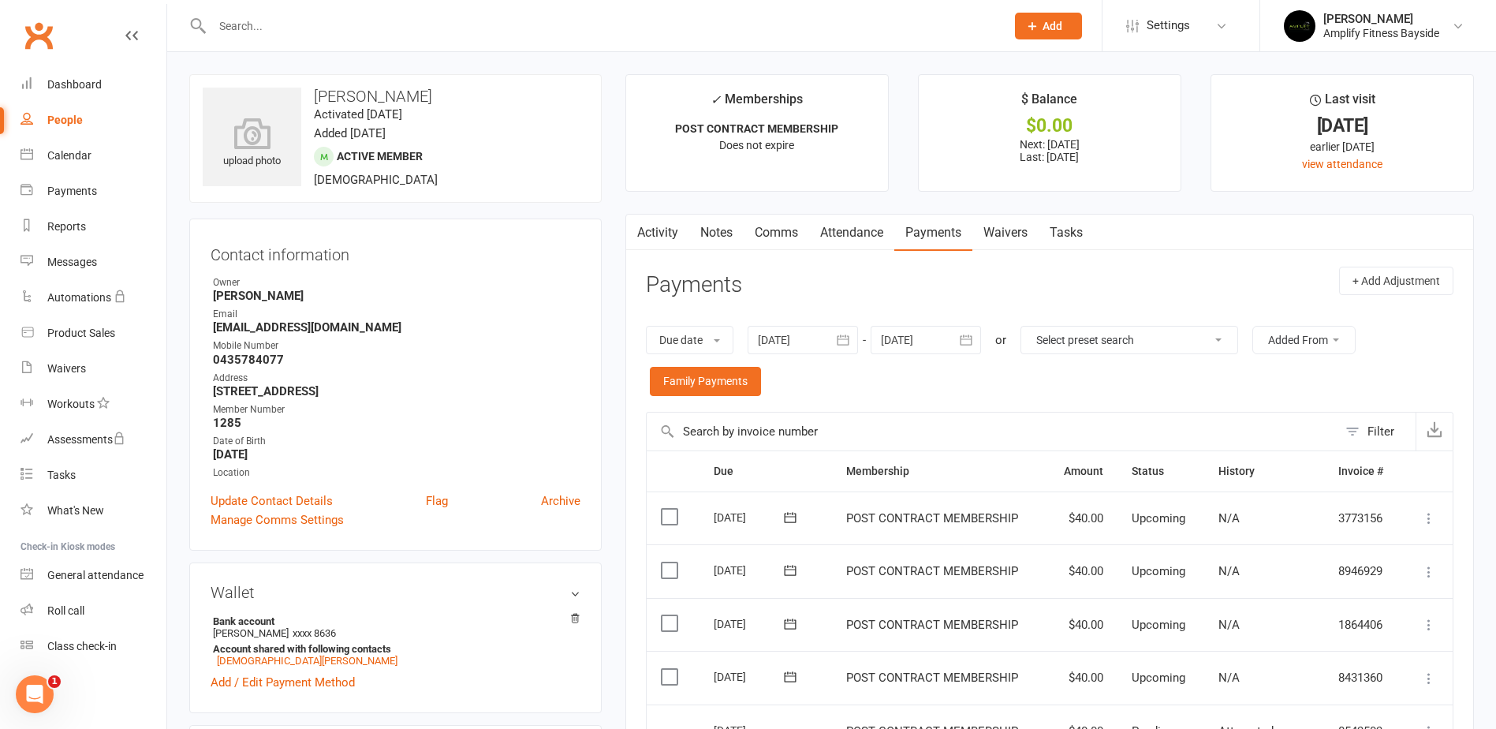
click at [825, 343] on div at bounding box center [802, 340] width 110 height 28
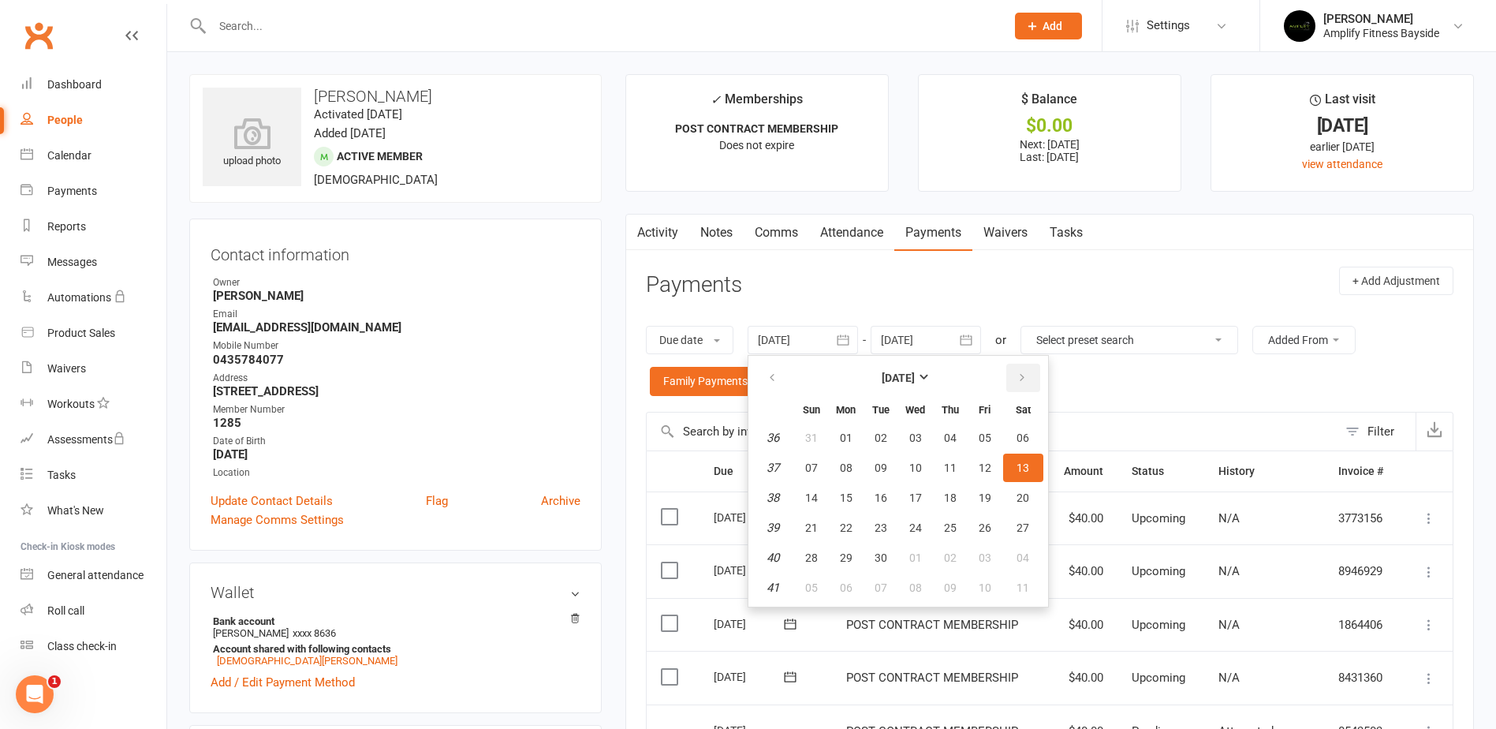
click at [1016, 387] on button "button" at bounding box center [1023, 377] width 34 height 28
click at [1027, 505] on button "18" at bounding box center [1023, 497] width 40 height 28
type input "[DATE]"
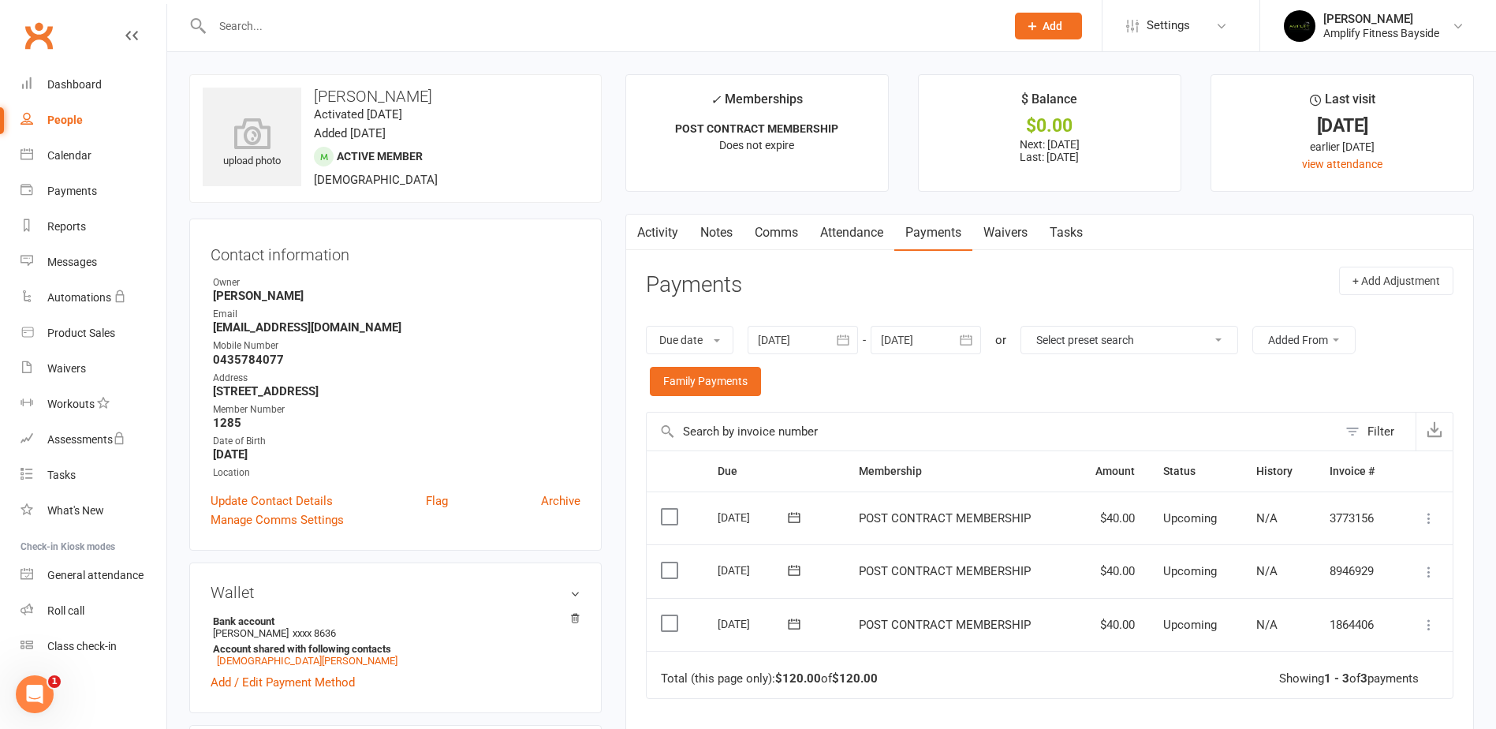
click at [940, 345] on div at bounding box center [925, 340] width 110 height 28
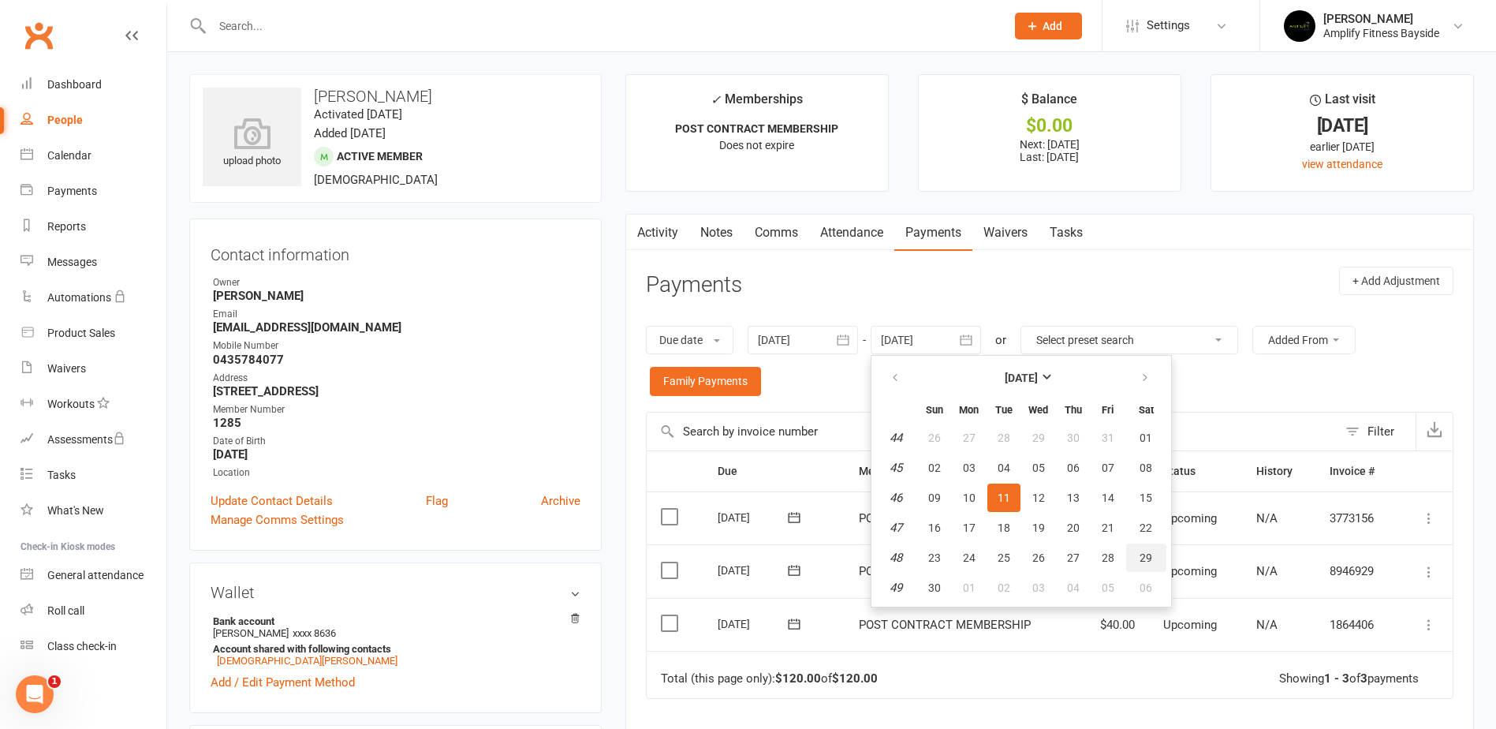
click at [1147, 552] on span "29" at bounding box center [1145, 557] width 13 height 13
type input "[DATE]"
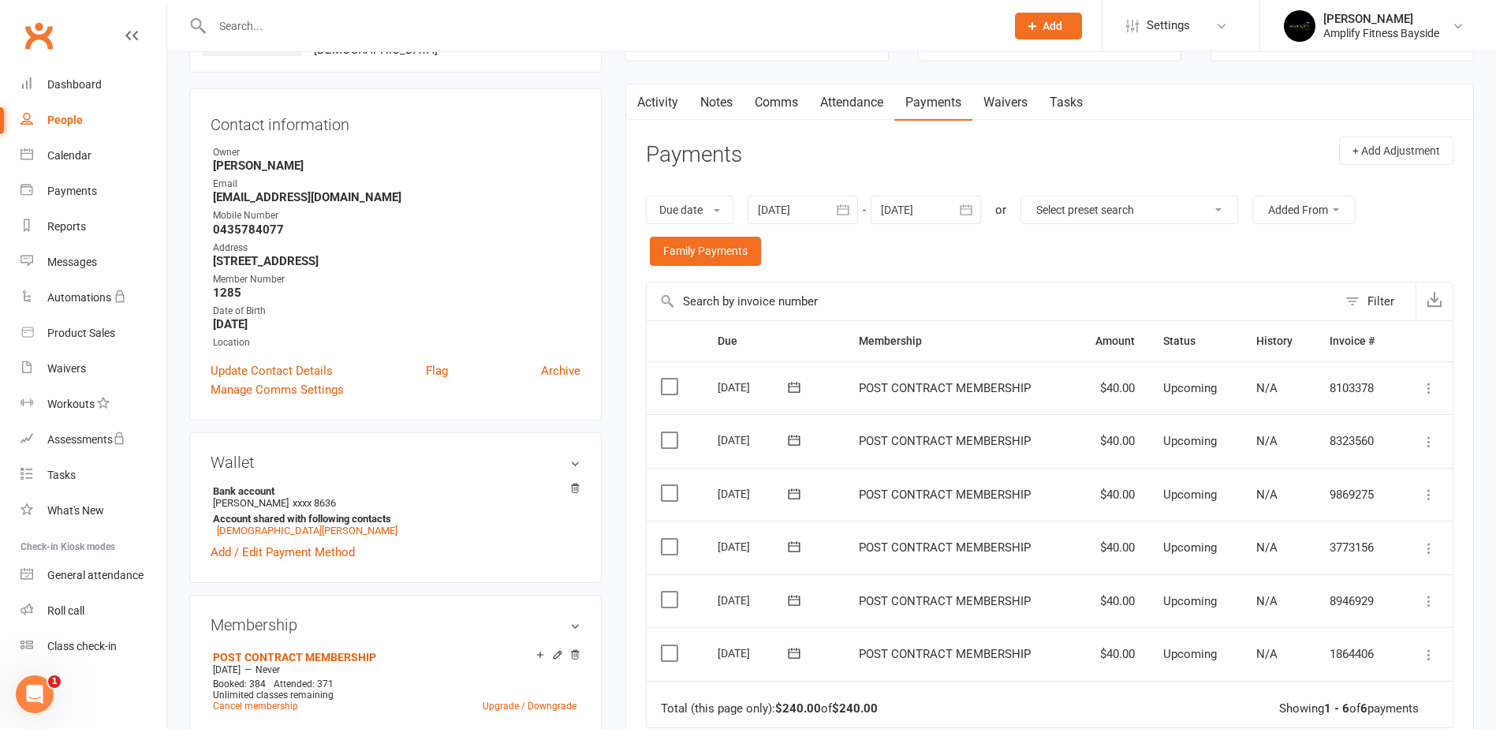
scroll to position [158, 0]
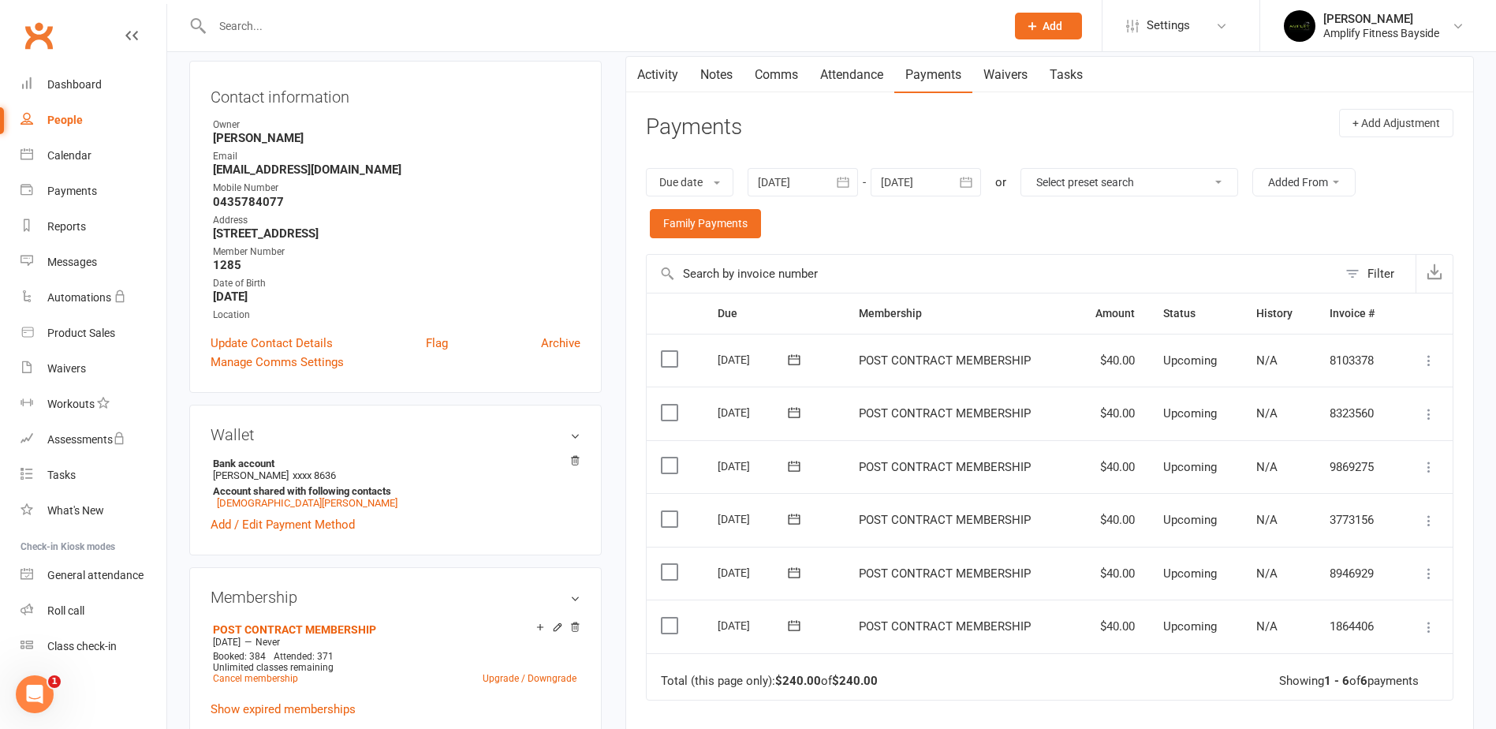
click at [672, 357] on label at bounding box center [671, 359] width 21 height 16
click at [671, 351] on input "checkbox" at bounding box center [666, 351] width 10 height 0
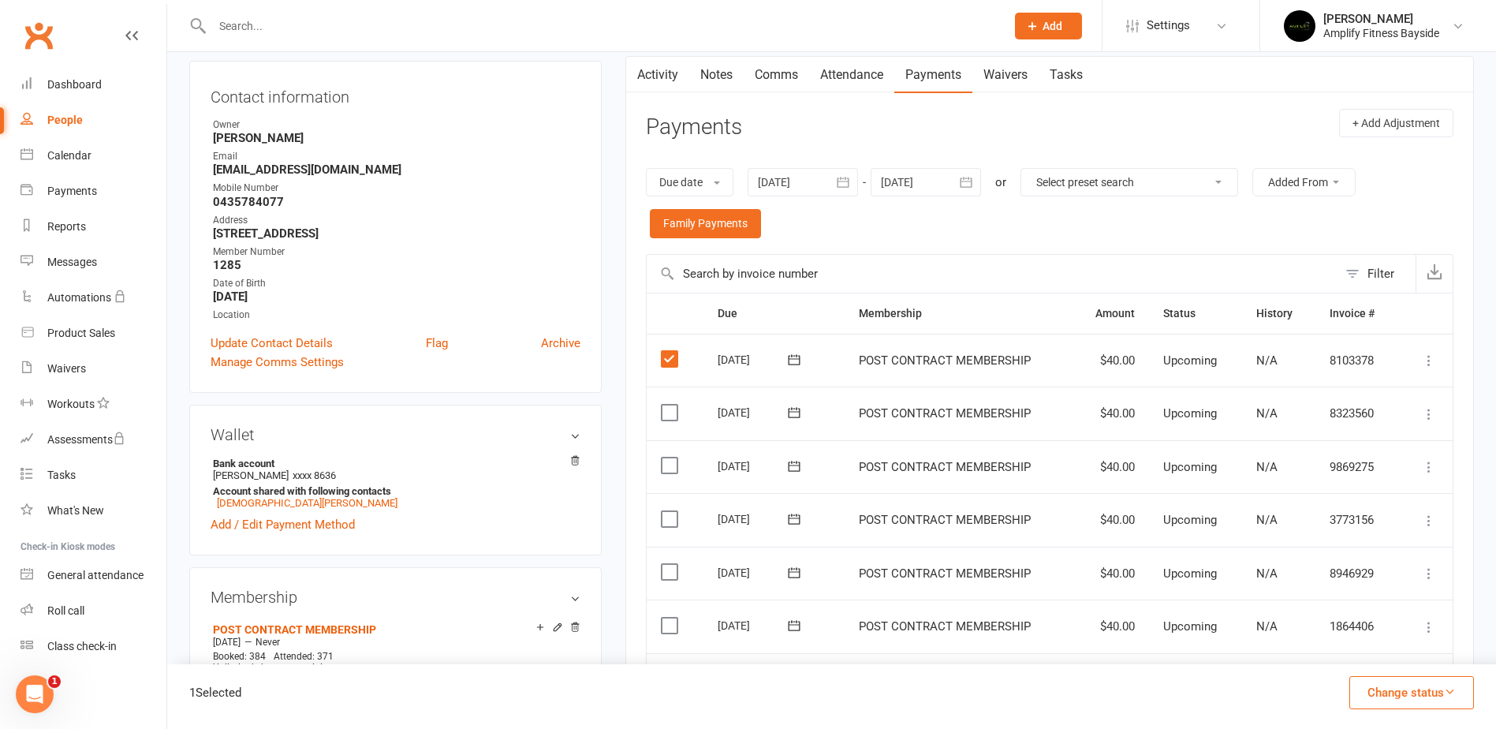
click at [672, 399] on td "Select this" at bounding box center [675, 413] width 57 height 54
click at [673, 412] on label at bounding box center [671, 412] width 21 height 16
click at [671, 404] on input "checkbox" at bounding box center [666, 404] width 10 height 0
click at [670, 468] on label at bounding box center [671, 465] width 21 height 16
click at [670, 457] on input "checkbox" at bounding box center [666, 457] width 10 height 0
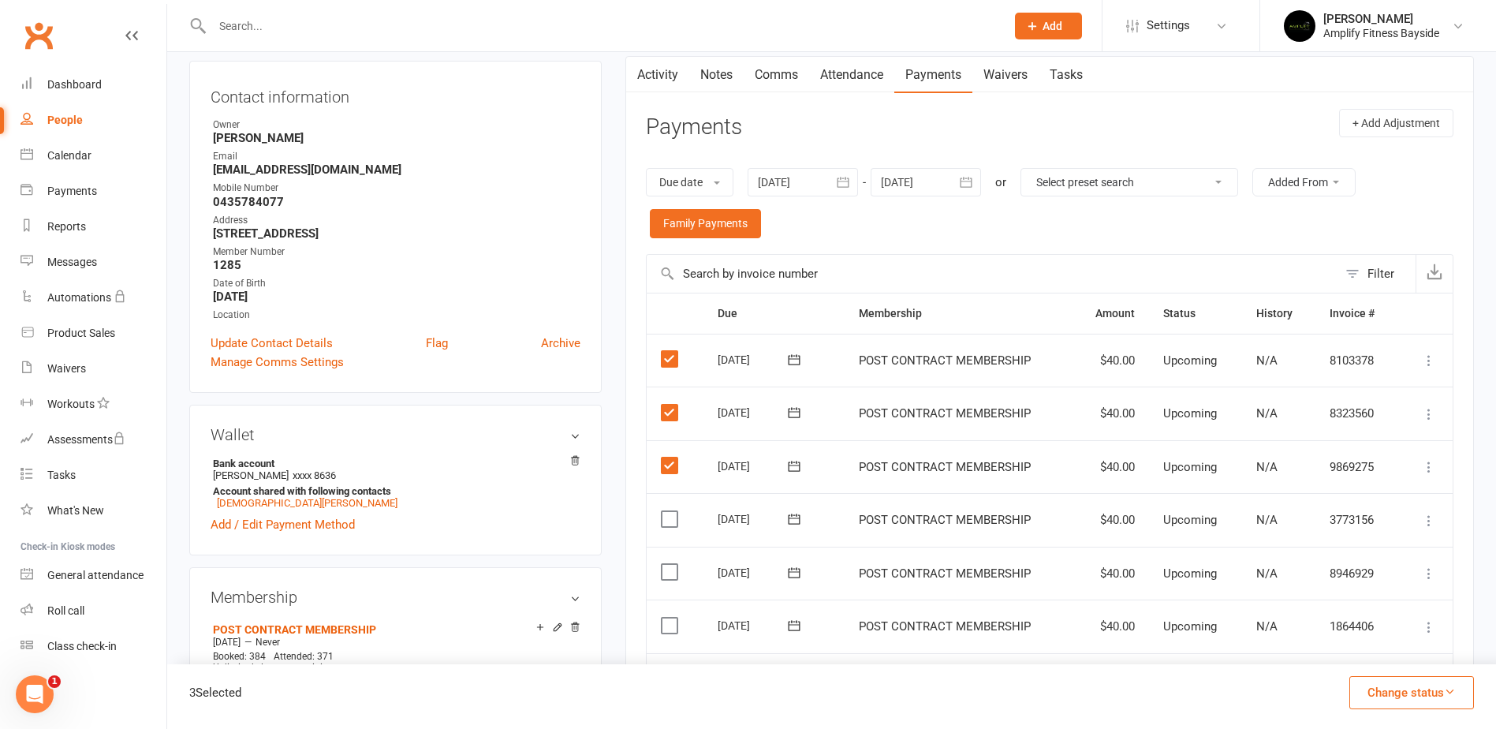
click at [670, 519] on label at bounding box center [671, 519] width 21 height 16
click at [670, 511] on input "checkbox" at bounding box center [666, 511] width 10 height 0
click at [672, 572] on label at bounding box center [671, 572] width 21 height 16
click at [671, 564] on input "checkbox" at bounding box center [666, 564] width 10 height 0
click at [669, 623] on label at bounding box center [671, 625] width 21 height 16
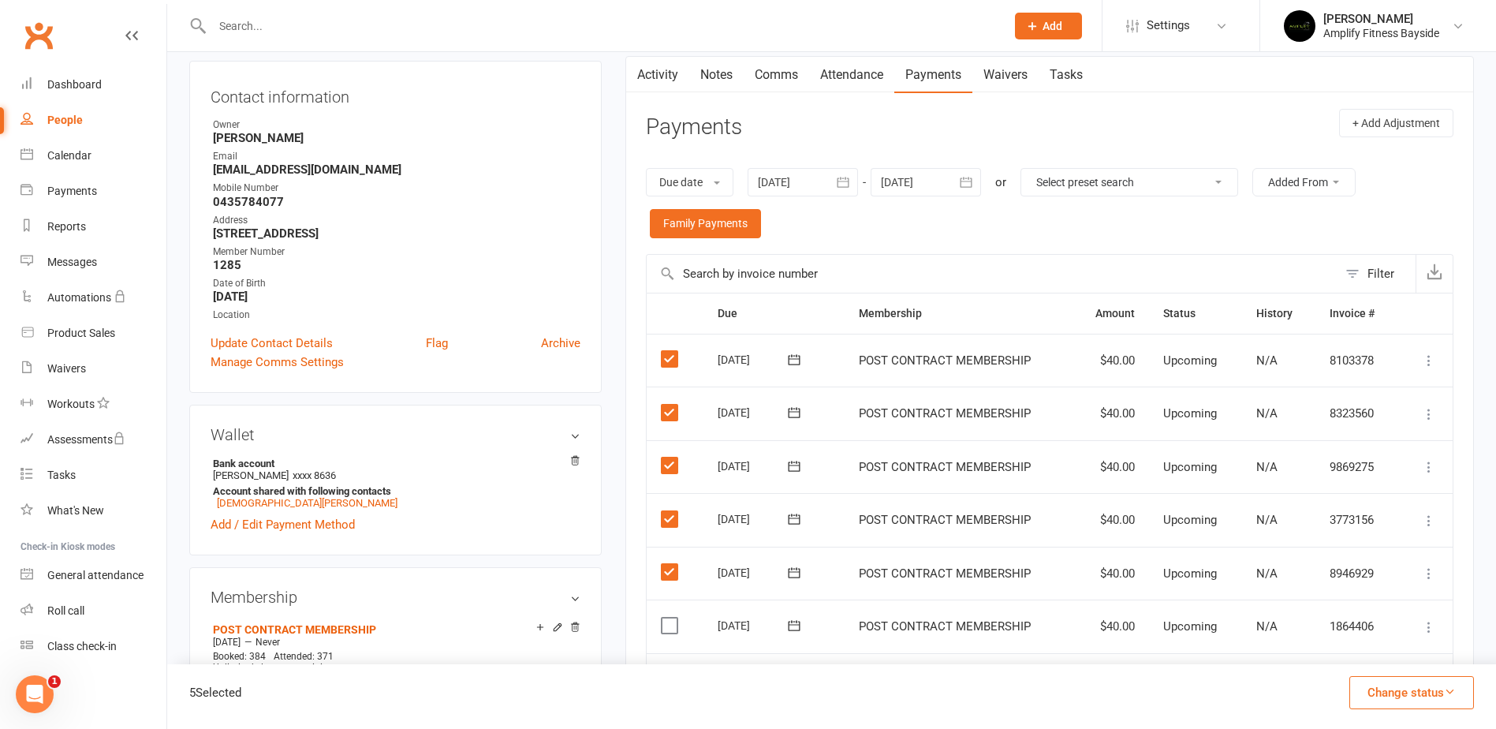
click at [669, 617] on input "checkbox" at bounding box center [666, 617] width 10 height 0
click at [1422, 687] on button "Change status" at bounding box center [1411, 692] width 125 height 33
click at [1369, 646] on link "Skipped" at bounding box center [1395, 650] width 156 height 32
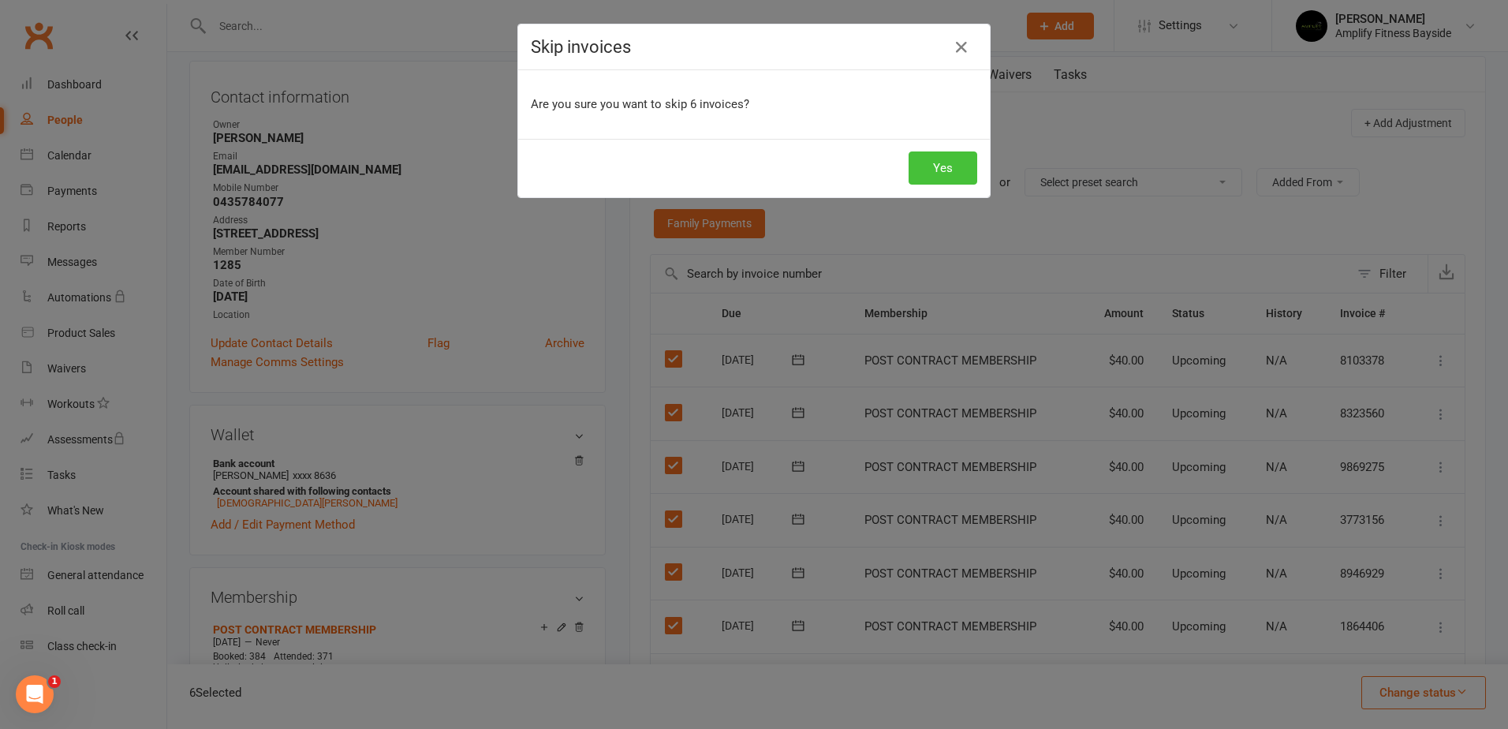
click at [949, 170] on button "Yes" at bounding box center [942, 167] width 69 height 33
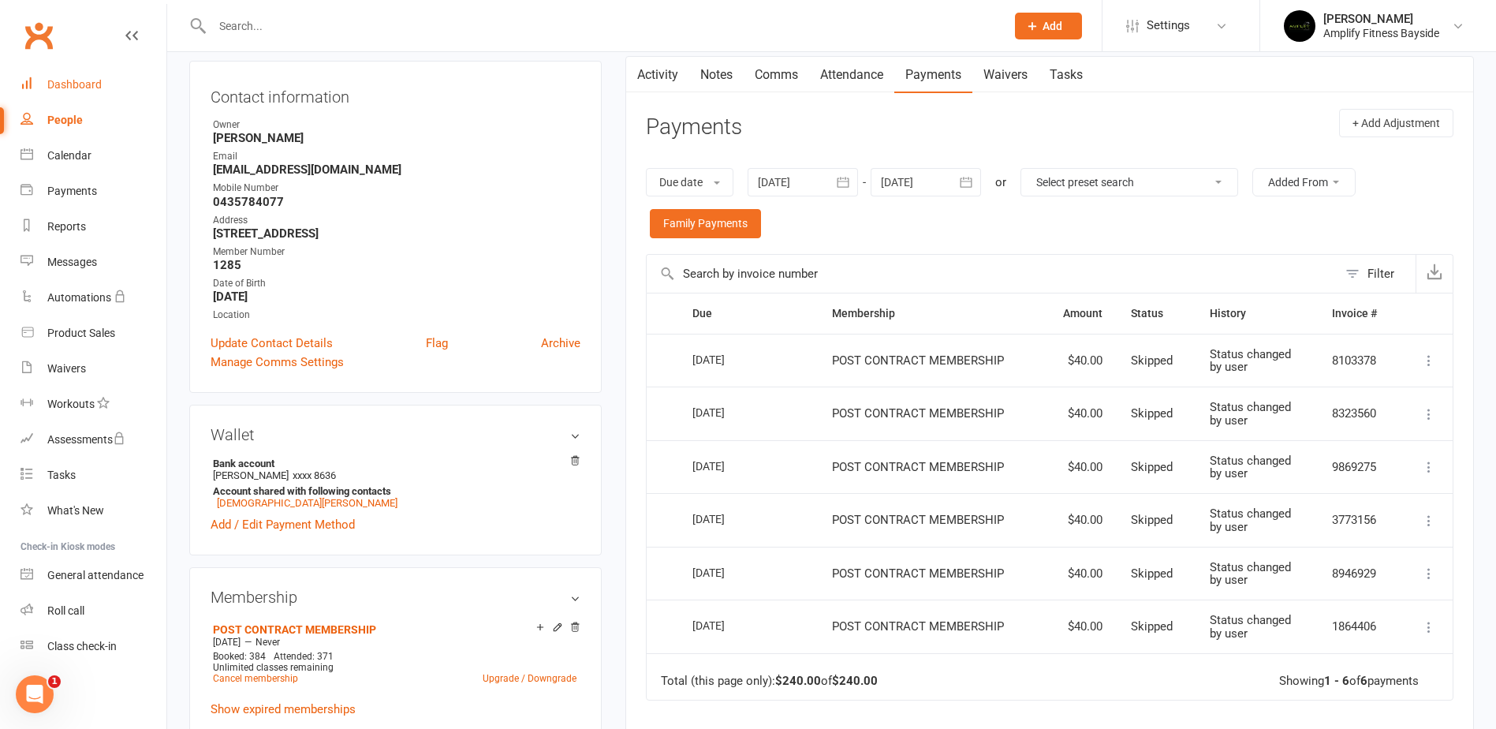
click at [90, 73] on link "Dashboard" at bounding box center [94, 84] width 146 height 35
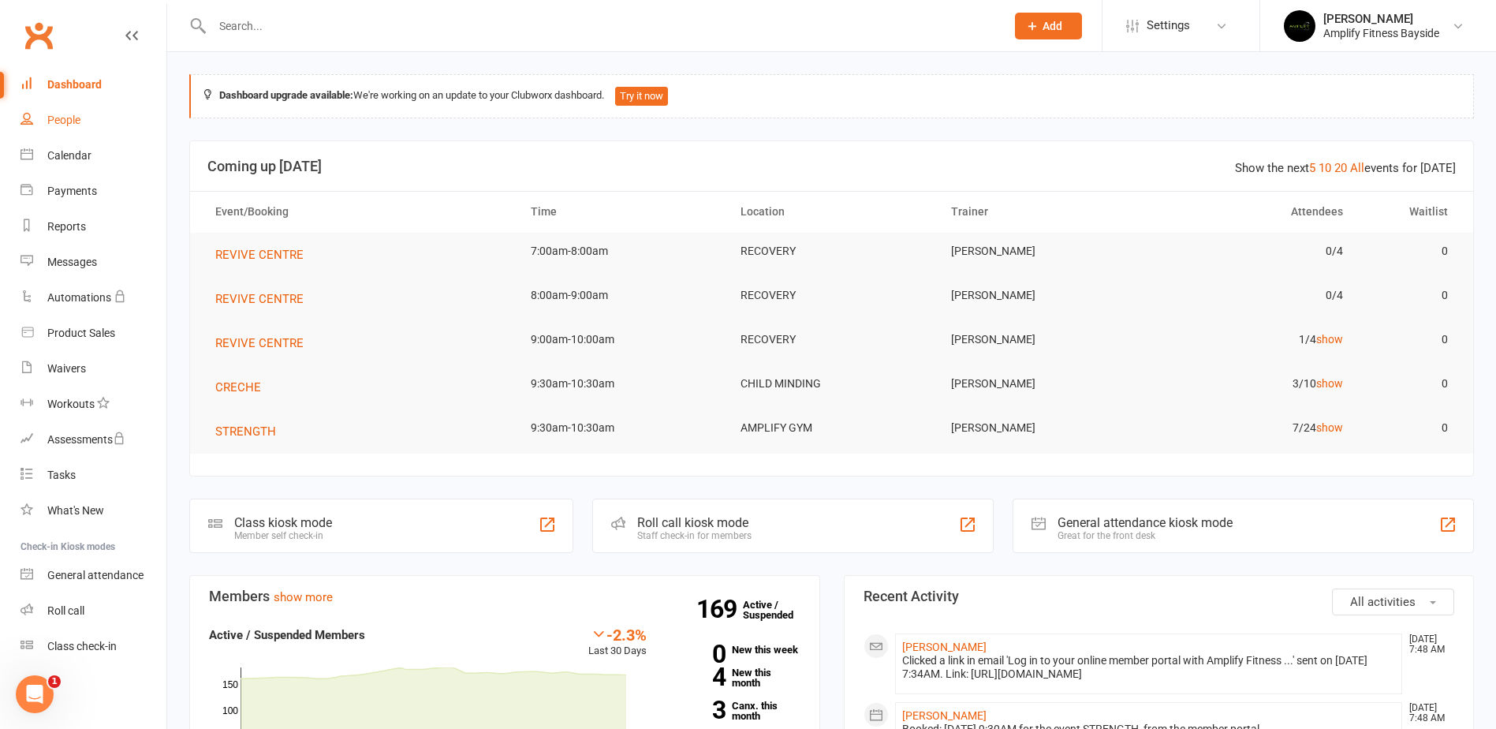
click at [76, 114] on div "People" at bounding box center [63, 120] width 33 height 13
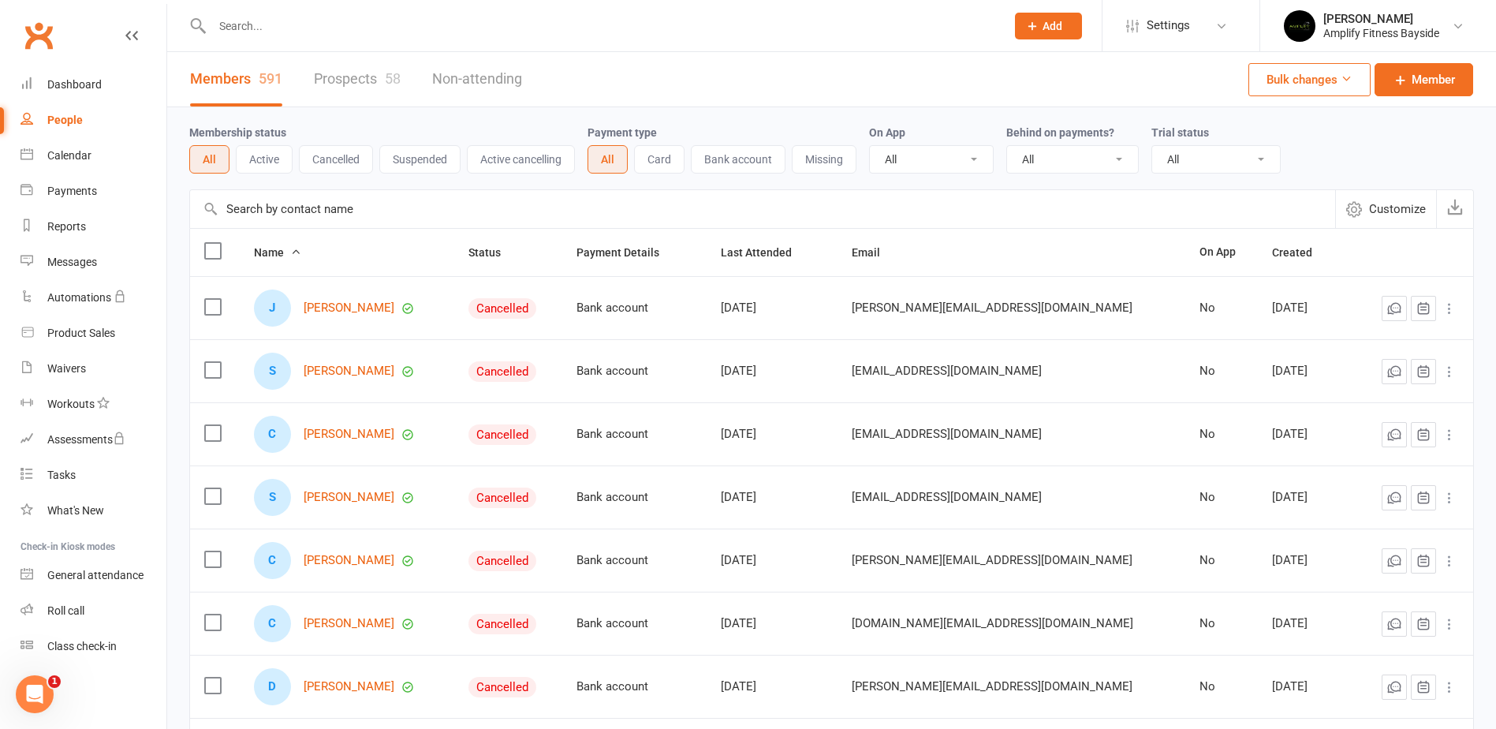
click at [308, 215] on input "text" at bounding box center [762, 209] width 1145 height 38
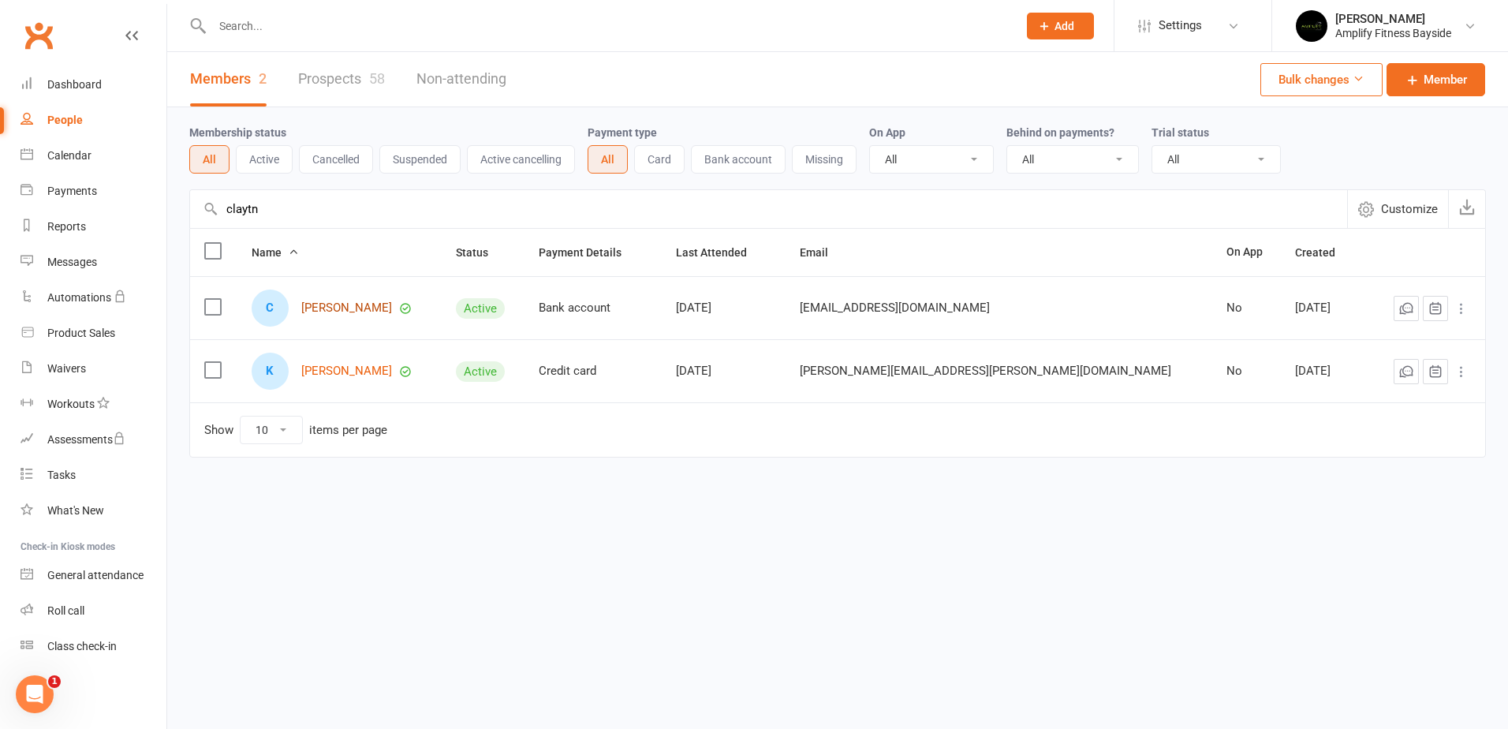
type input "claytn"
click at [351, 304] on link "[PERSON_NAME]" at bounding box center [346, 307] width 91 height 13
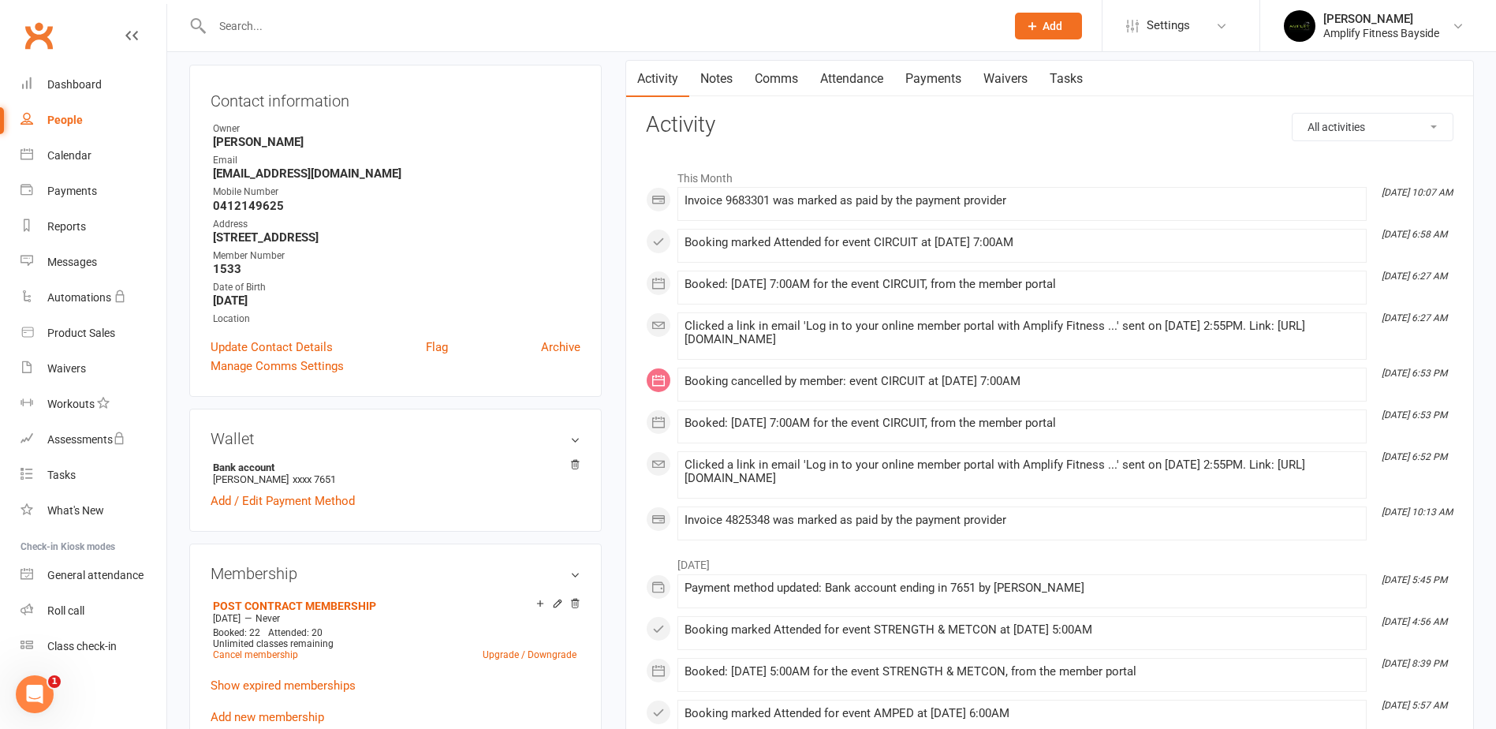
scroll to position [158, 0]
